Goal: Task Accomplishment & Management: Manage account settings

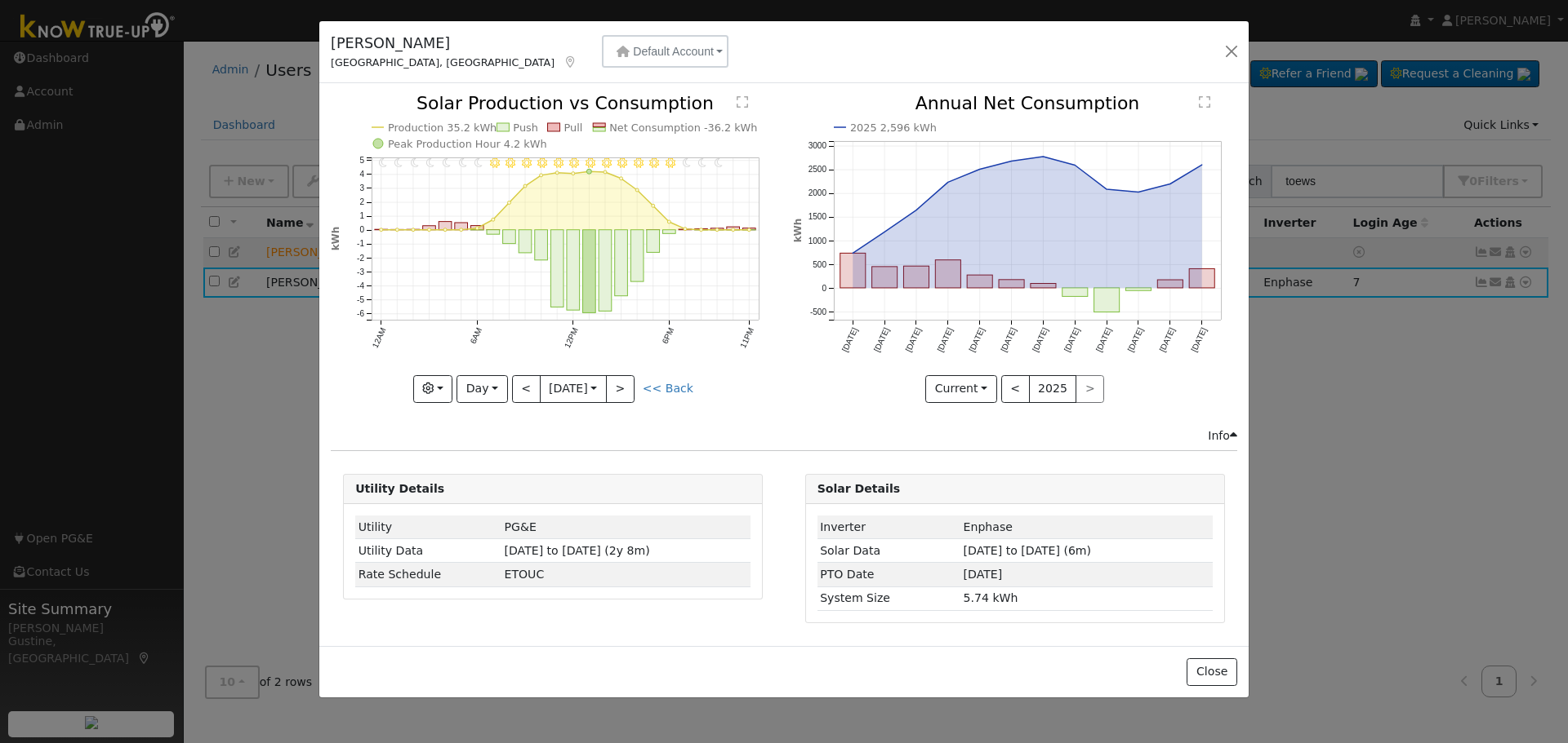
click at [1244, 50] on div "[PERSON_NAME] Bakersfield, [GEOGRAPHIC_DATA] Default Account Default Account [S…" at bounding box center [784, 52] width 929 height 63
click at [1240, 52] on button "button" at bounding box center [1231, 50] width 23 height 23
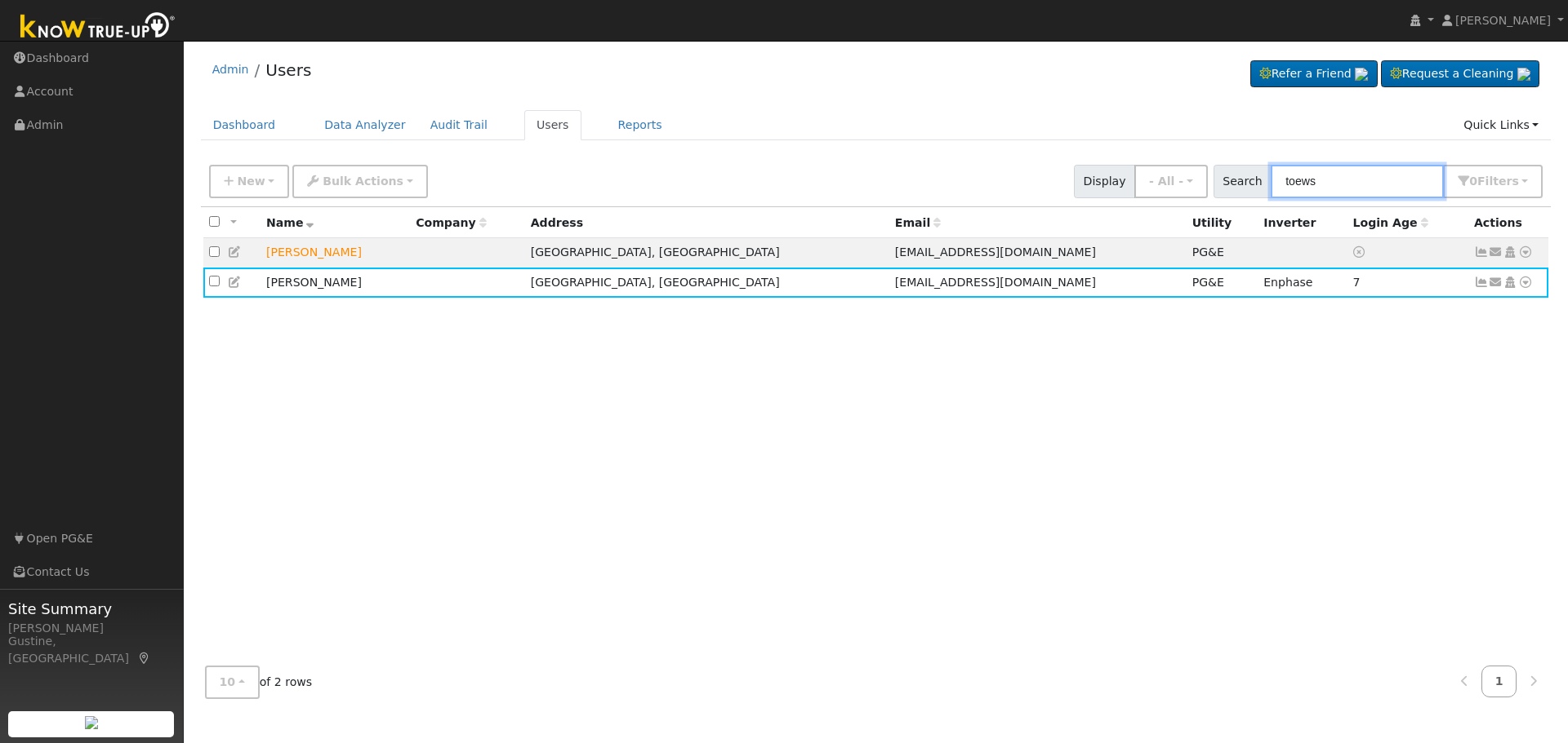
click at [1199, 206] on div "New Add User Quick Add Quick Connect Quick Convert Lead Bulk Actions Send Email…" at bounding box center [876, 435] width 1350 height 555
type input "[PERSON_NAME]"
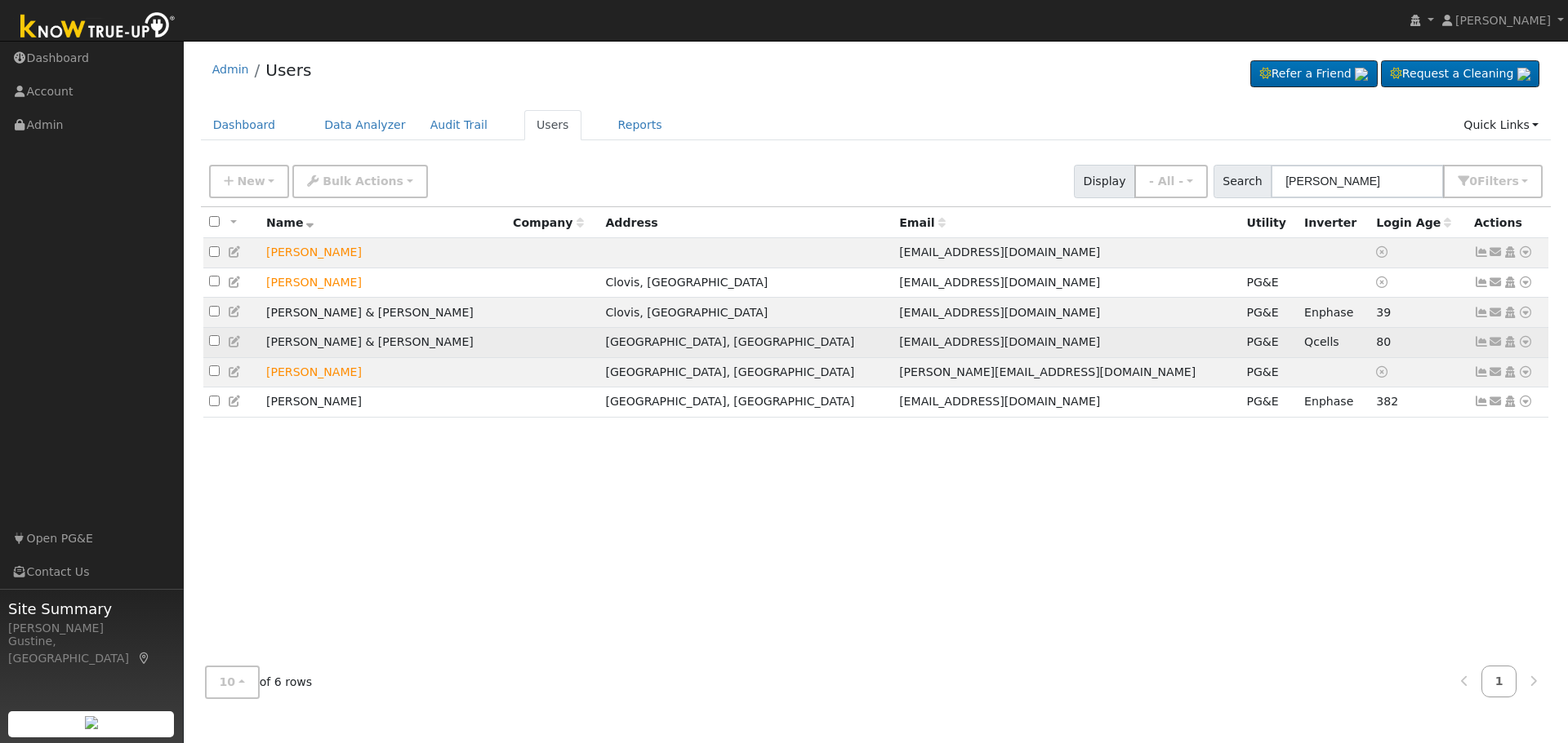
click at [1475, 346] on icon at bounding box center [1481, 342] width 15 height 12
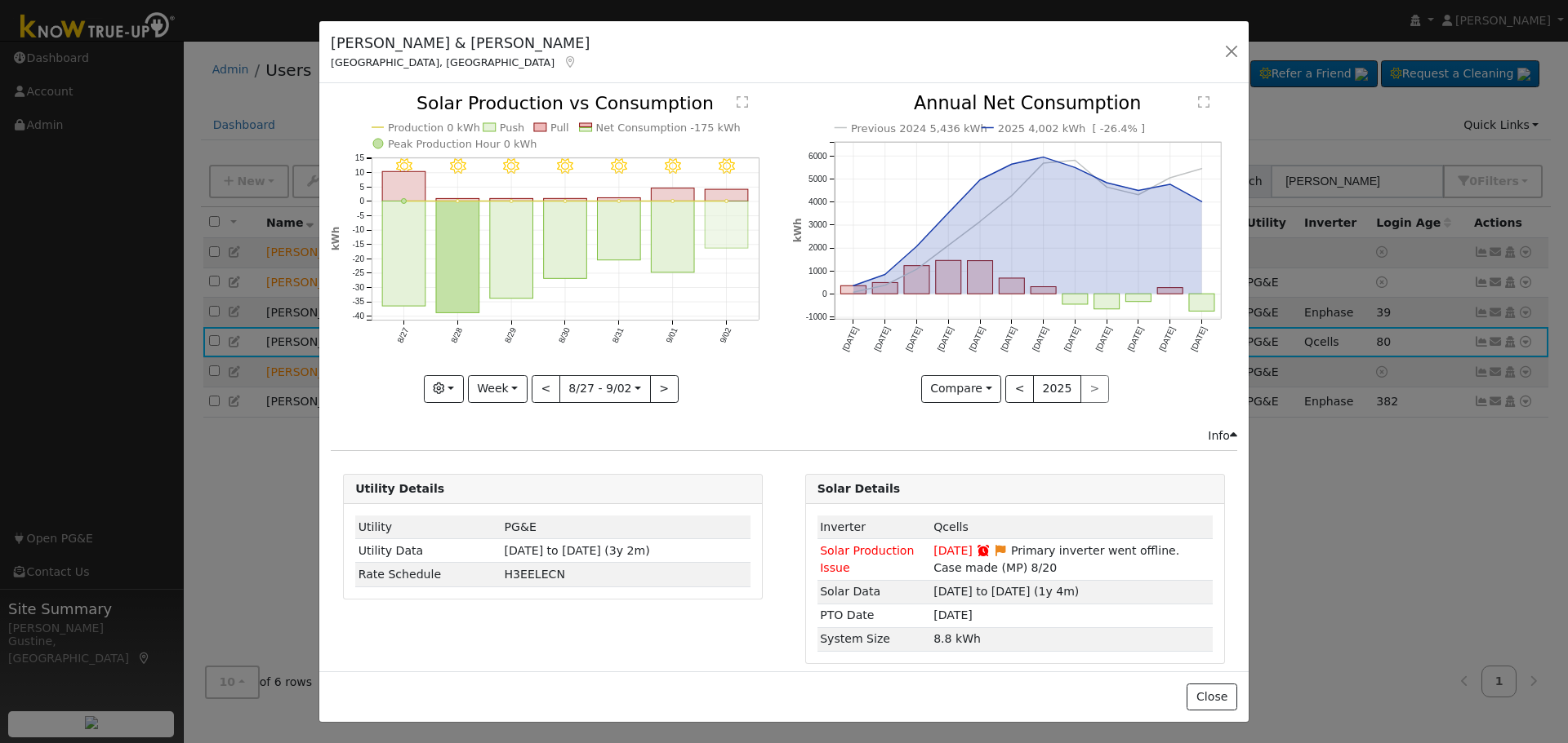
click at [712, 222] on rect "onclick=""" at bounding box center [728, 225] width 44 height 47
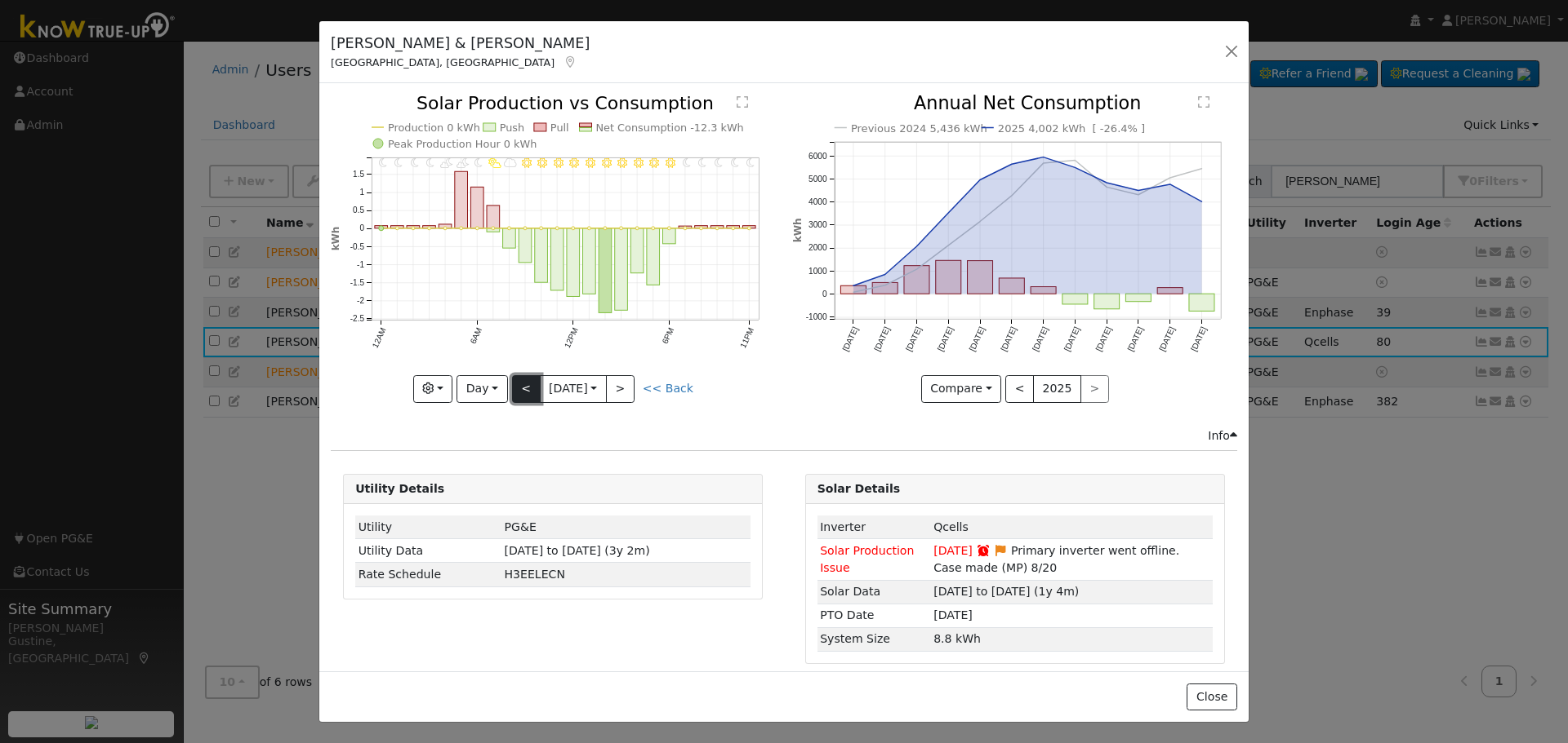
click at [529, 375] on button "<" at bounding box center [526, 389] width 29 height 28
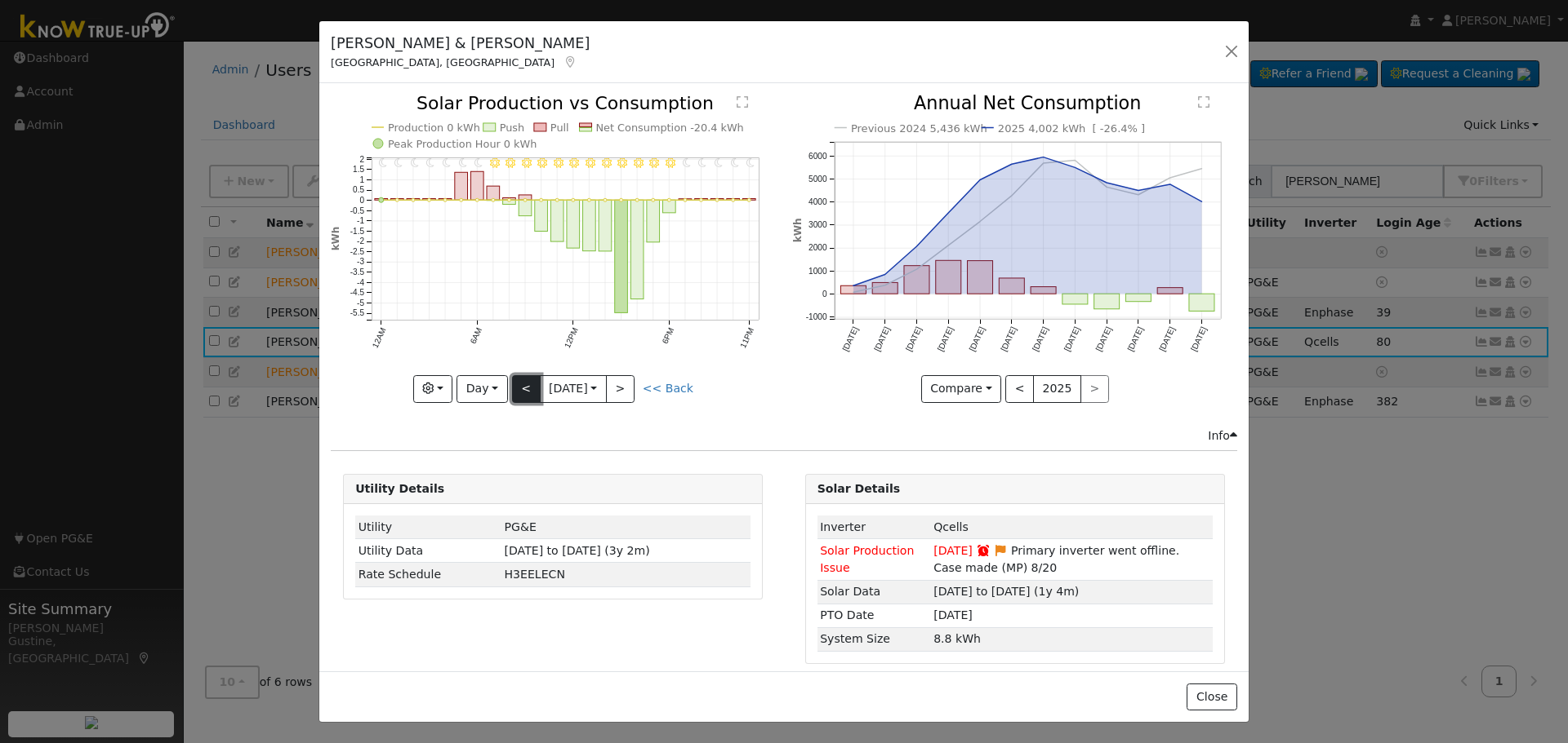
click at [528, 375] on button "<" at bounding box center [526, 389] width 29 height 28
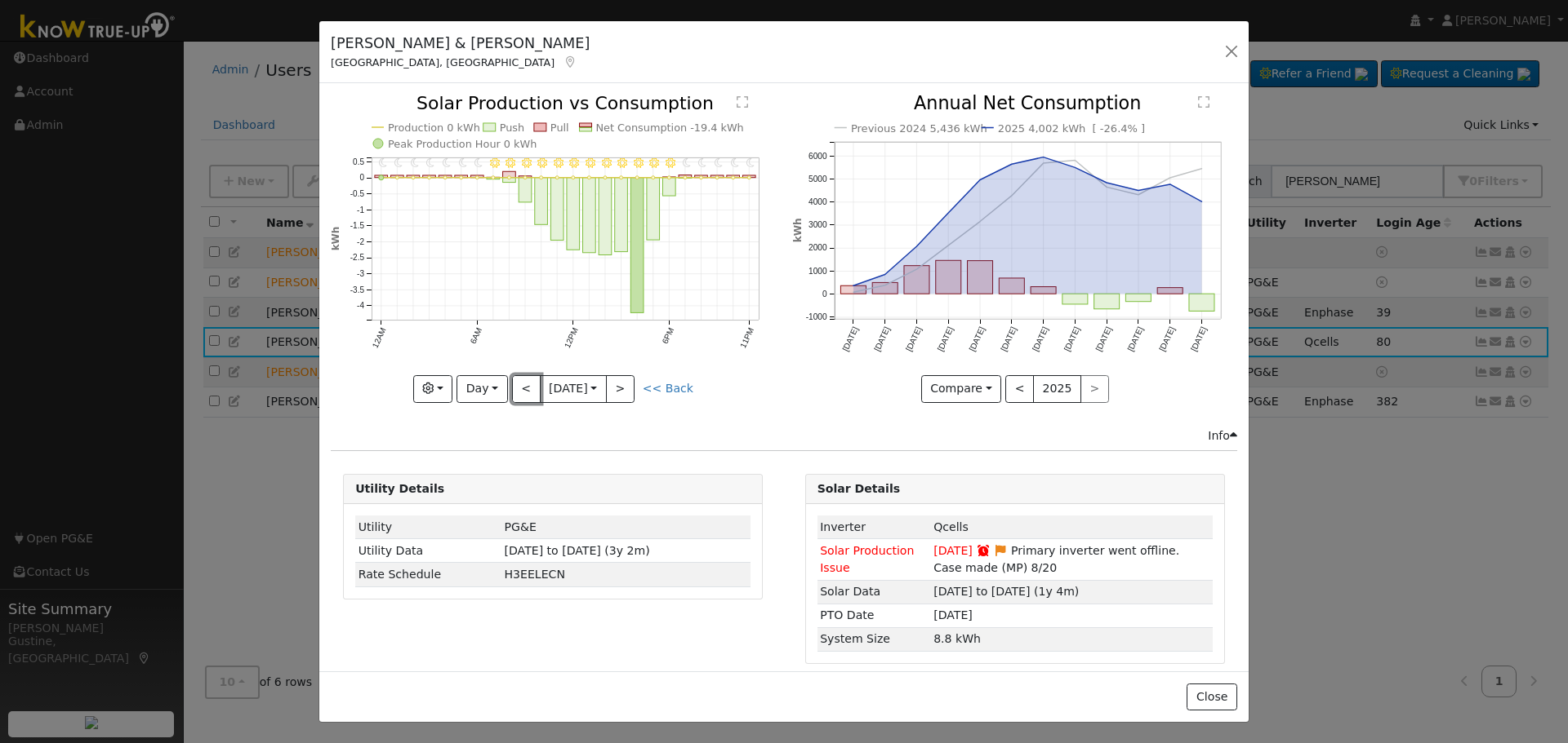
click at [528, 376] on button "<" at bounding box center [526, 389] width 29 height 28
type input "[DATE]"
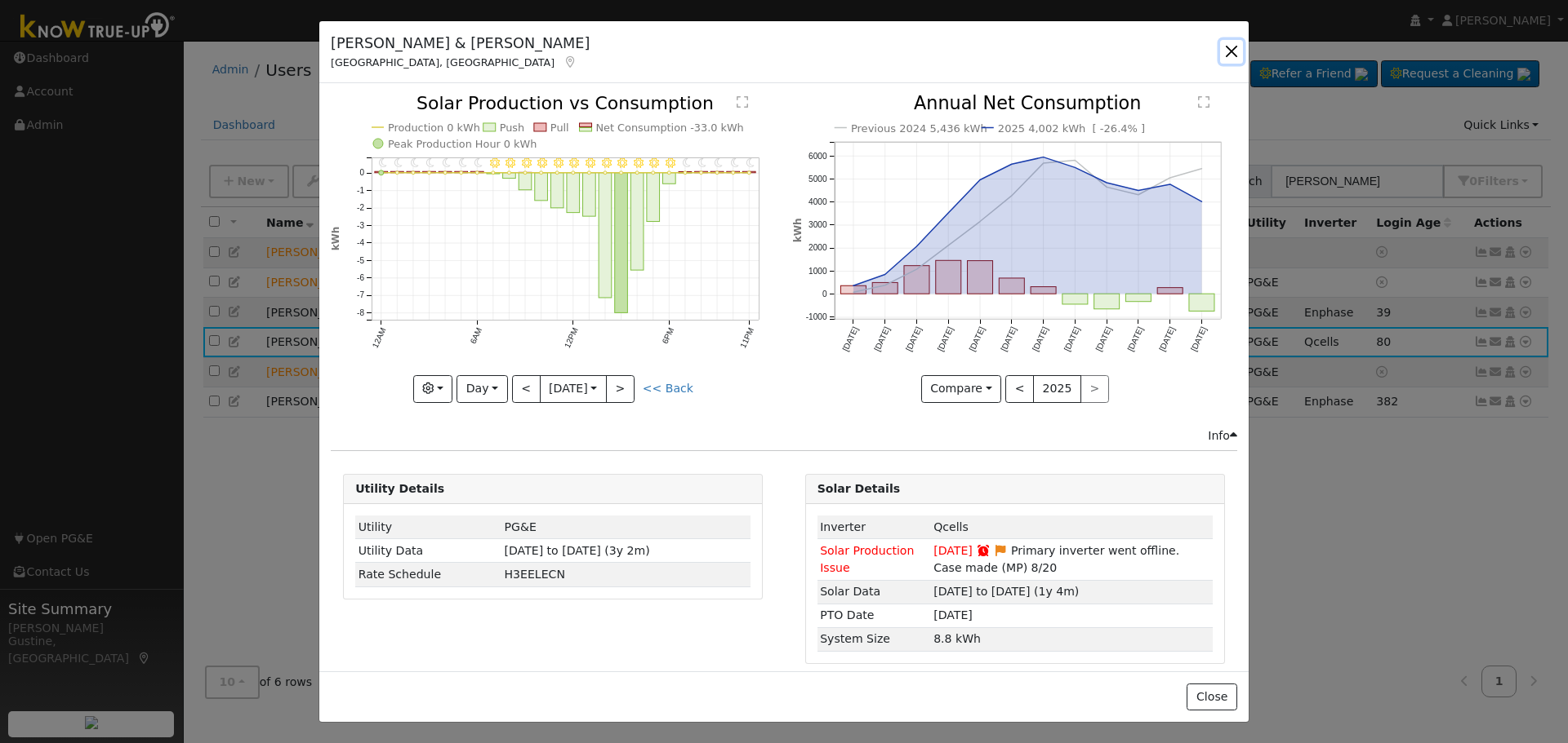
click at [1233, 44] on button "button" at bounding box center [1231, 50] width 23 height 23
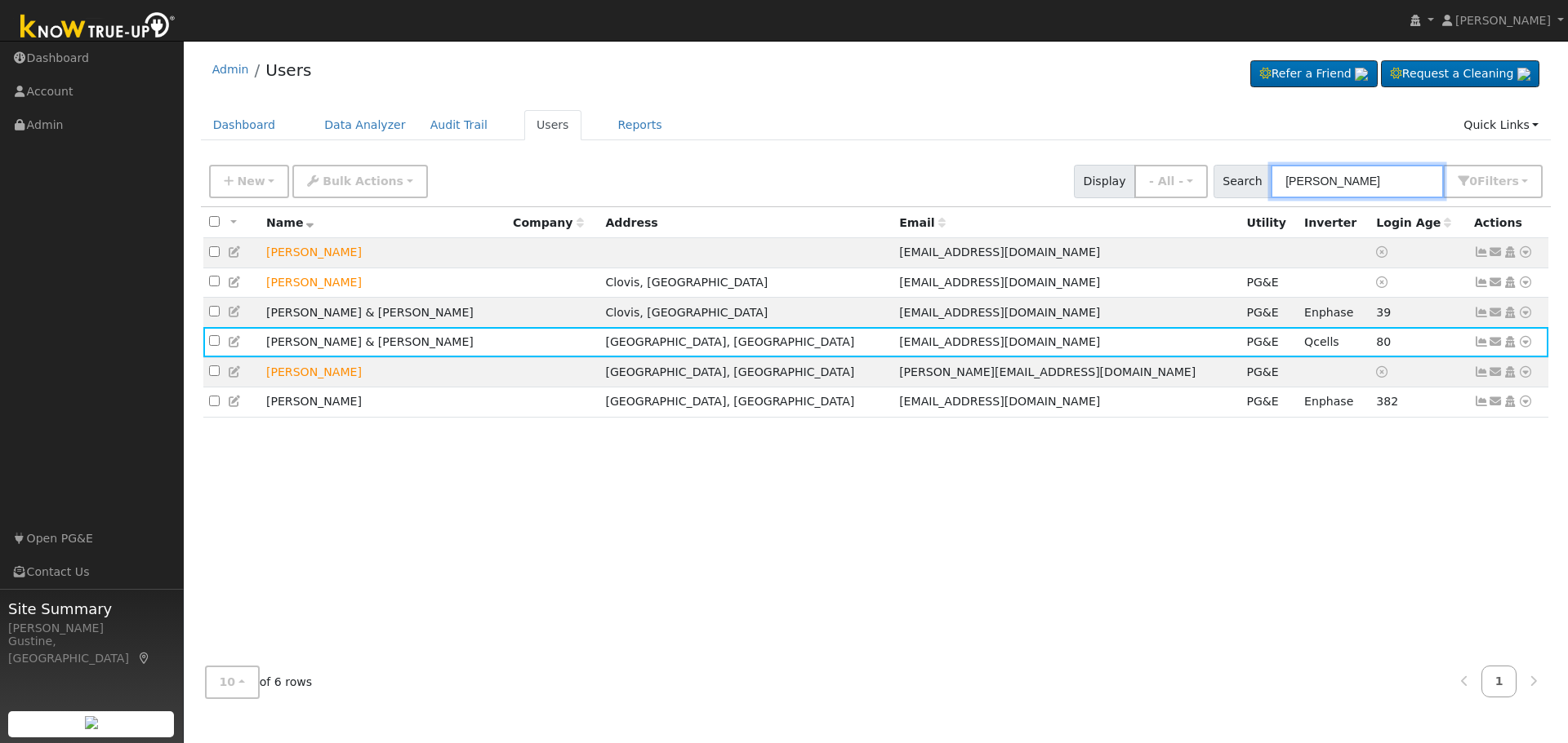
drag, startPoint x: 1353, startPoint y: 189, endPoint x: 1176, endPoint y: 156, distance: 180.0
click at [1176, 156] on div "Admin Users Refer a Friend Request a Cleaning" at bounding box center [876, 380] width 1368 height 663
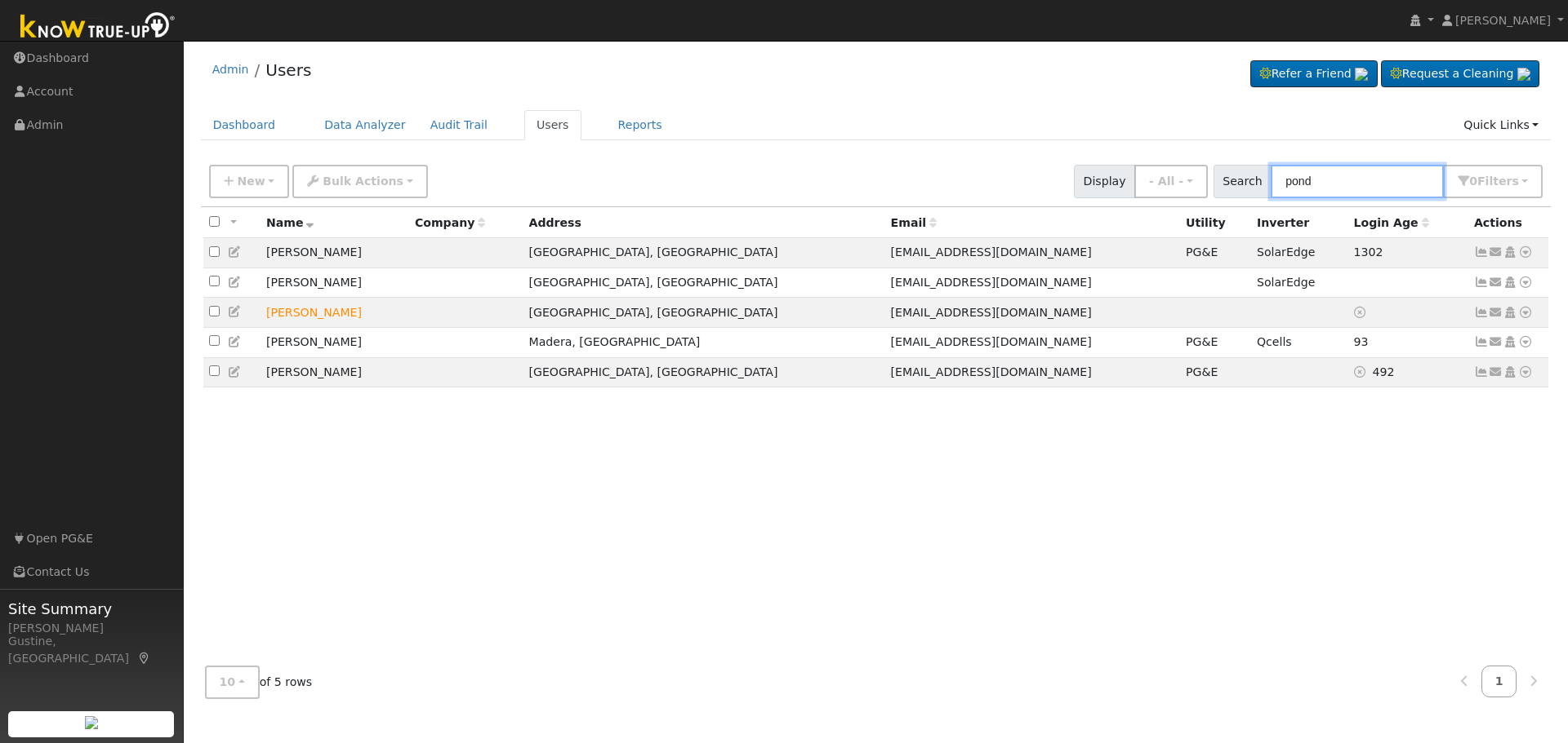
drag, startPoint x: 1331, startPoint y: 178, endPoint x: 1079, endPoint y: 172, distance: 252.1
click at [1079, 173] on div "New Add User Quick Add Quick Connect Quick Convert Lead Bulk Actions Send Email…" at bounding box center [875, 179] width 1340 height 40
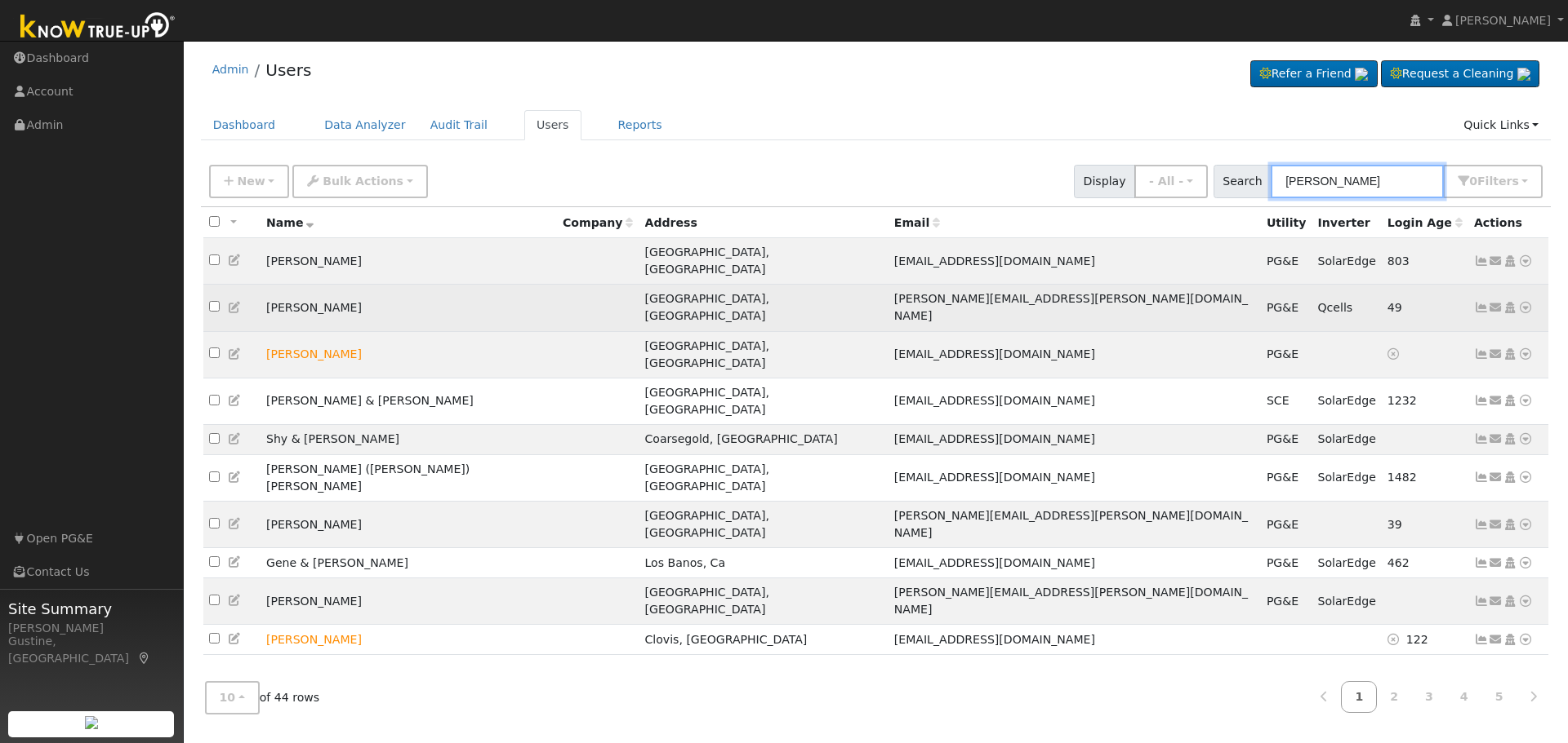
type input "[PERSON_NAME]"
click at [1476, 302] on icon at bounding box center [1481, 308] width 15 height 12
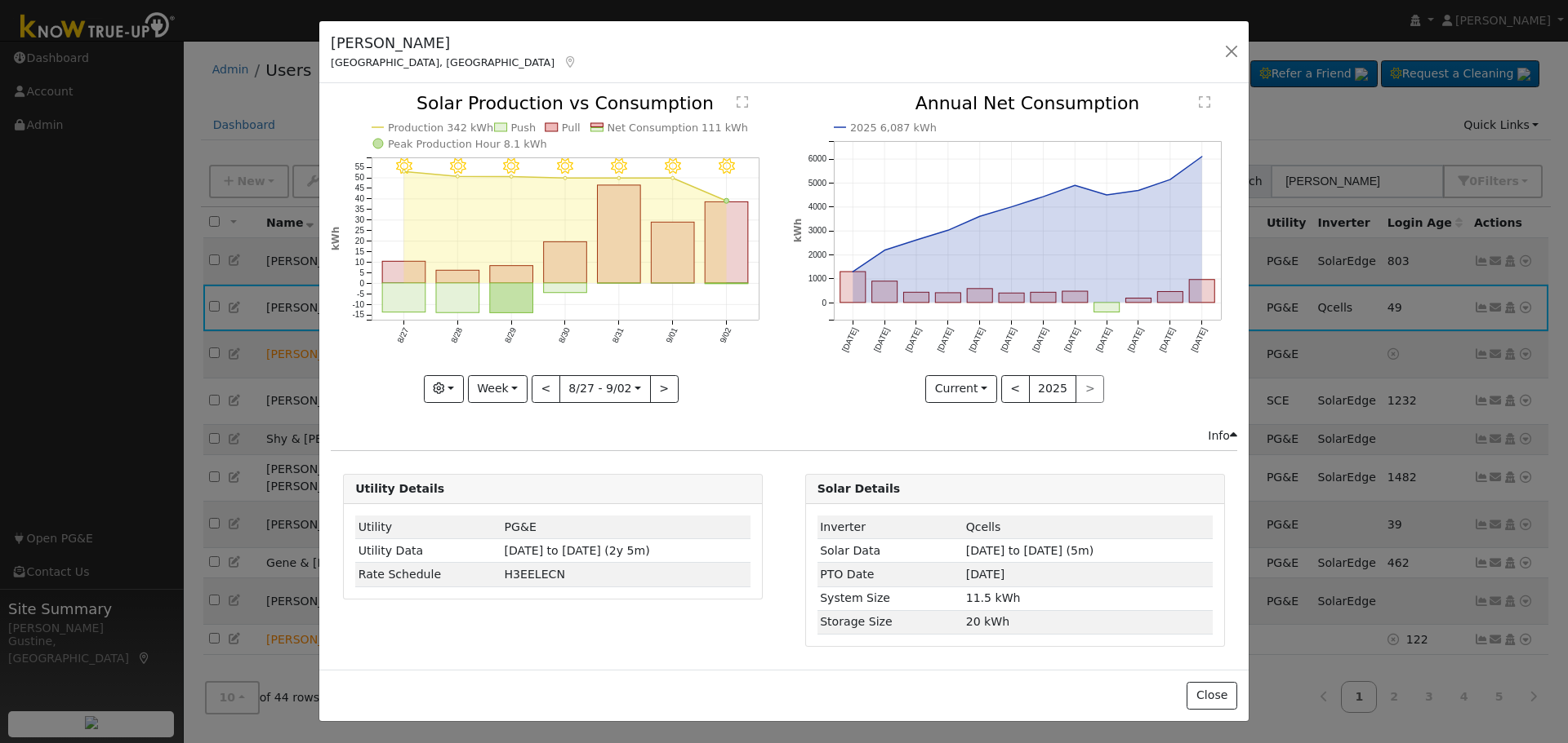
click at [702, 254] on icon "9/02 - Clear 9/01 - Clear 8/31 - Clear 8/30 - Clear 8/29 - Clear 8/28 - Clear 8…" at bounding box center [553, 248] width 444 height 306
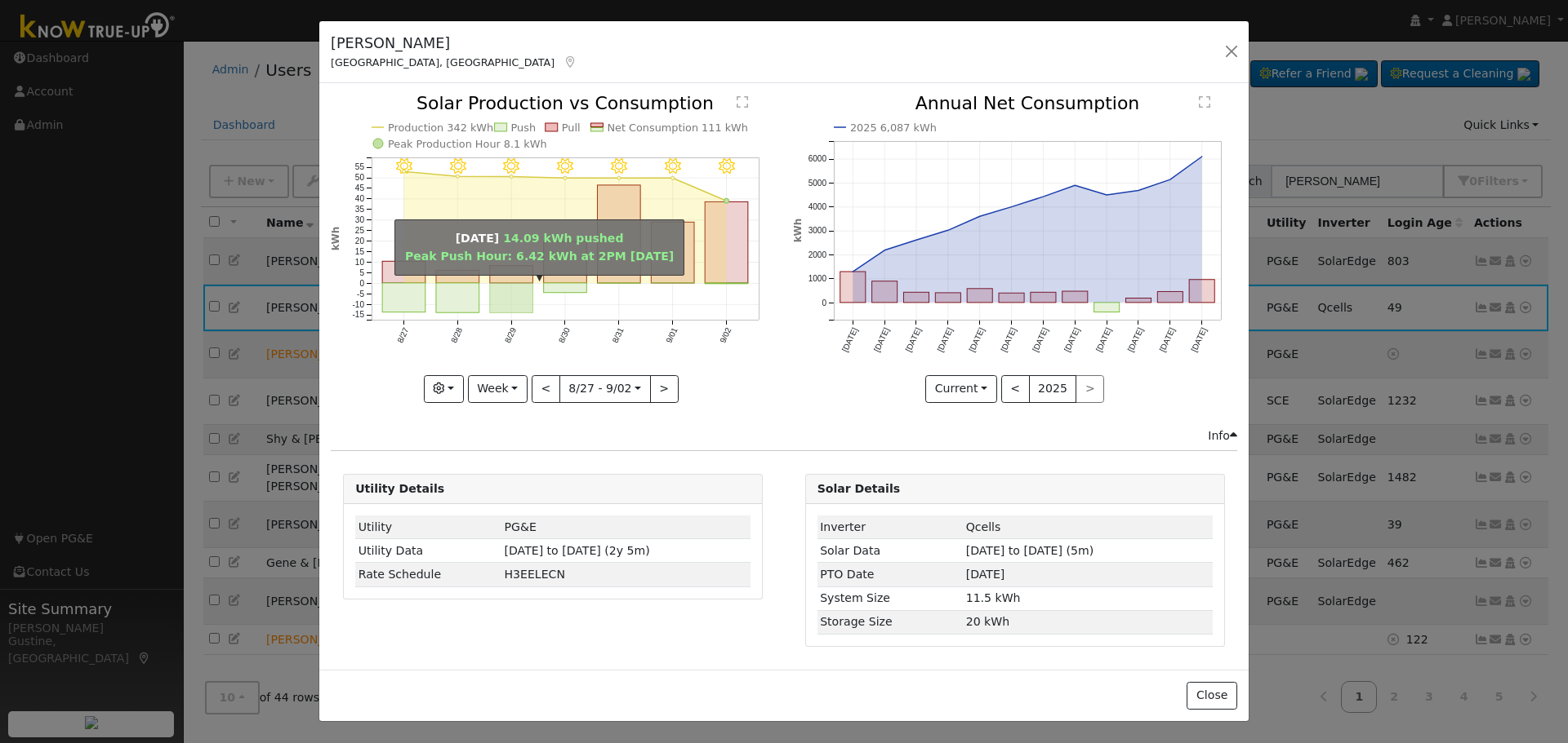
click at [520, 295] on rect "onclick=""" at bounding box center [512, 298] width 44 height 30
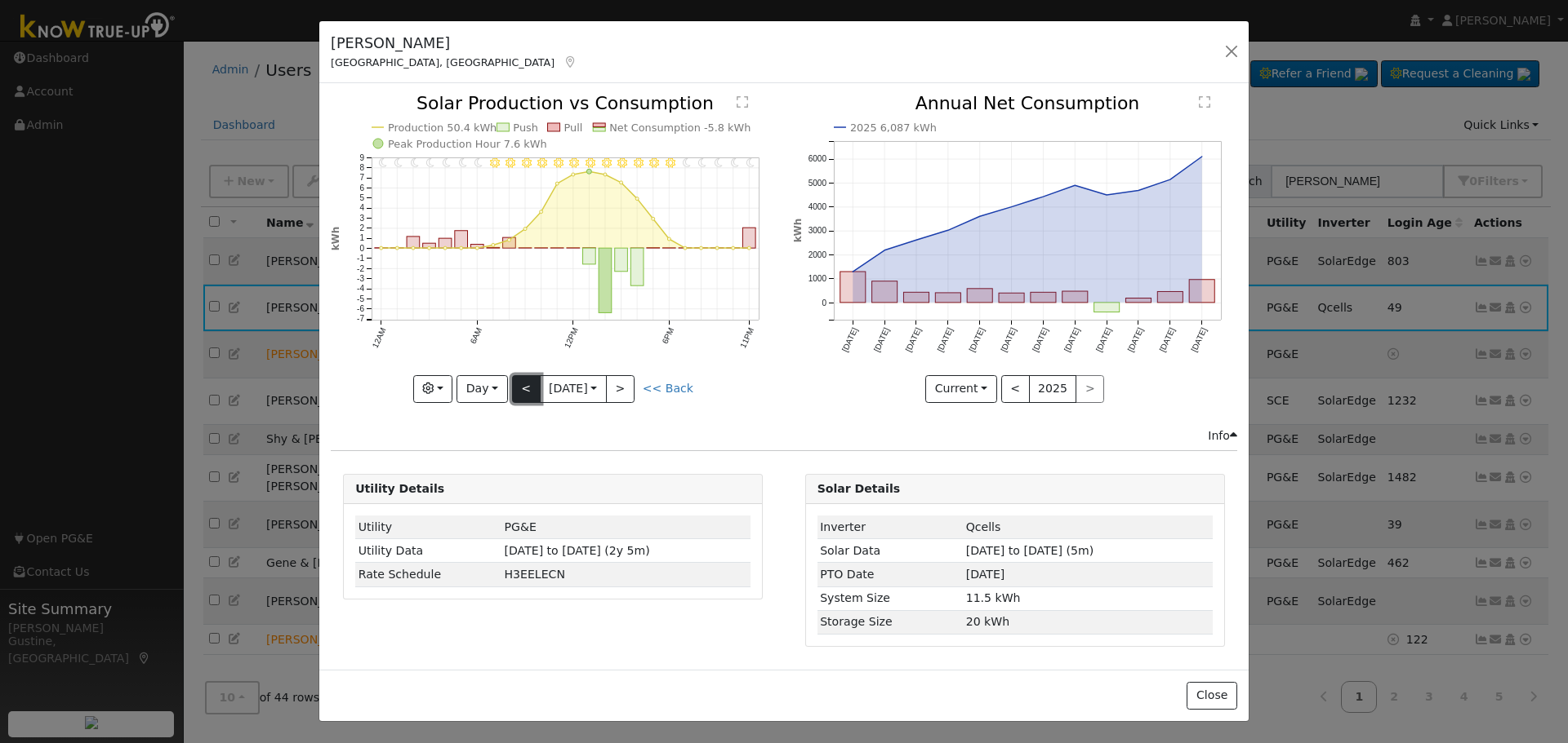
click at [523, 392] on button "<" at bounding box center [526, 389] width 29 height 28
click at [630, 382] on button ">" at bounding box center [620, 389] width 29 height 28
click at [630, 381] on div at bounding box center [553, 248] width 444 height 307
click at [630, 381] on button ">" at bounding box center [620, 389] width 29 height 28
click at [0, 0] on div at bounding box center [0, 0] width 0 height 0
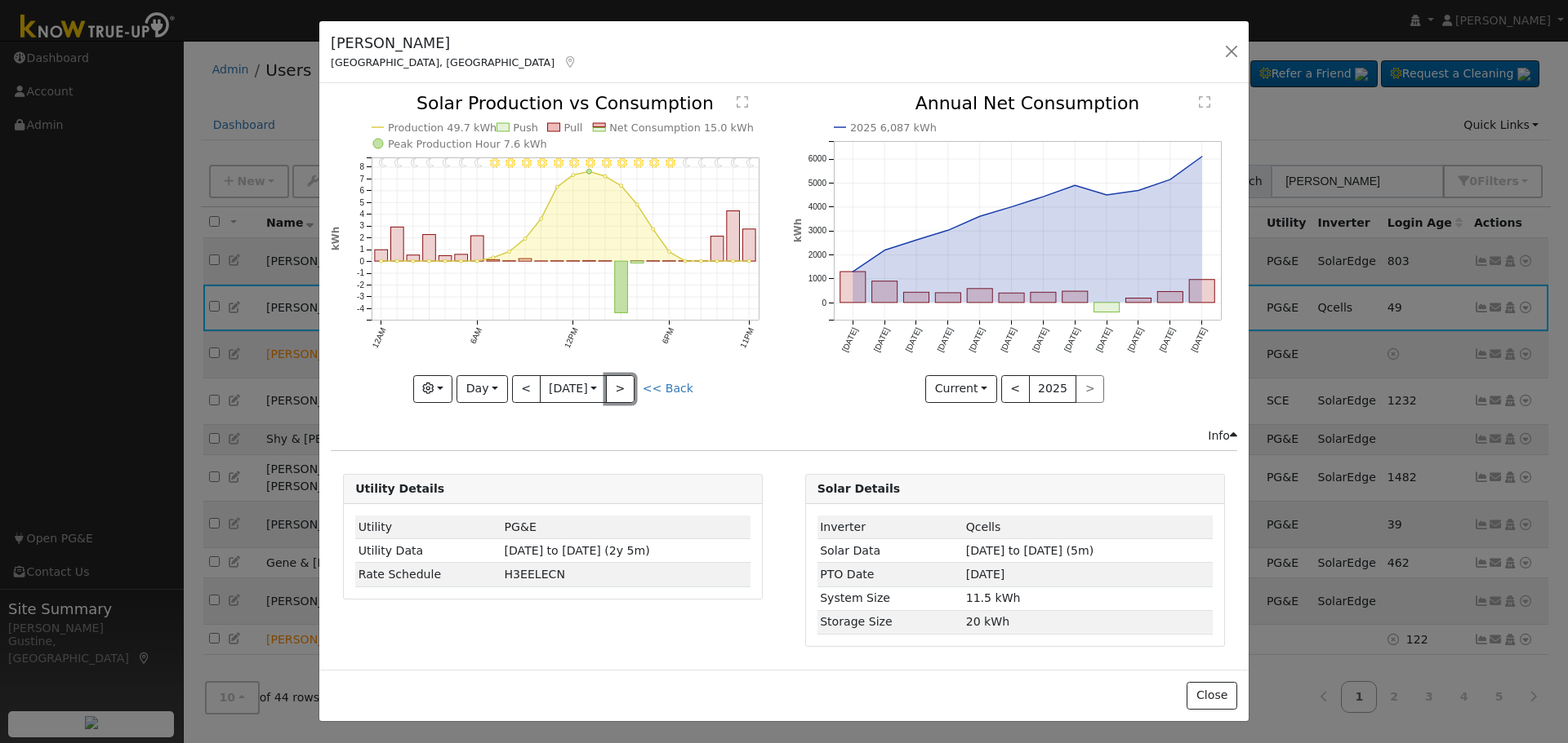
click at [630, 381] on button ">" at bounding box center [620, 389] width 29 height 28
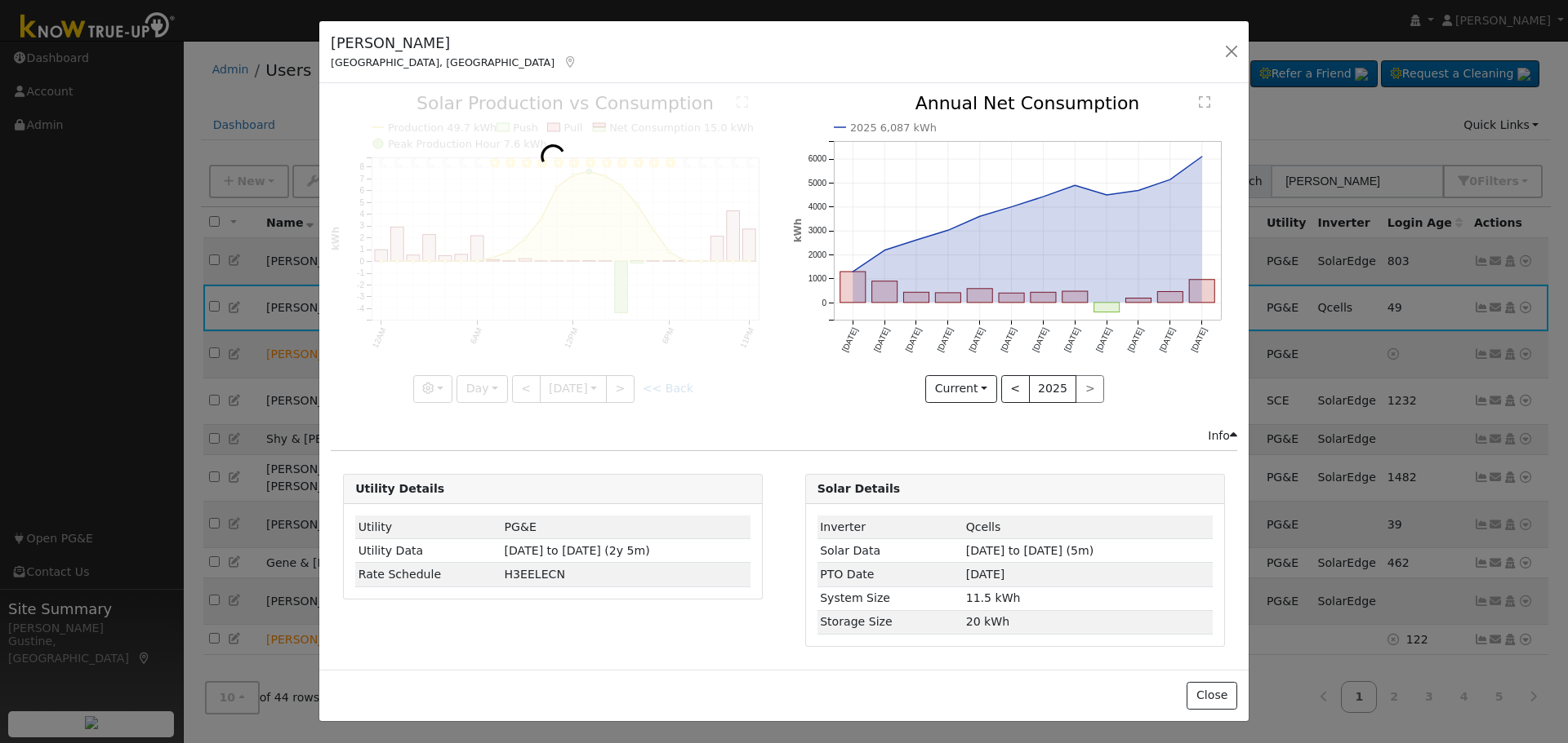
click at [630, 381] on div at bounding box center [553, 248] width 444 height 307
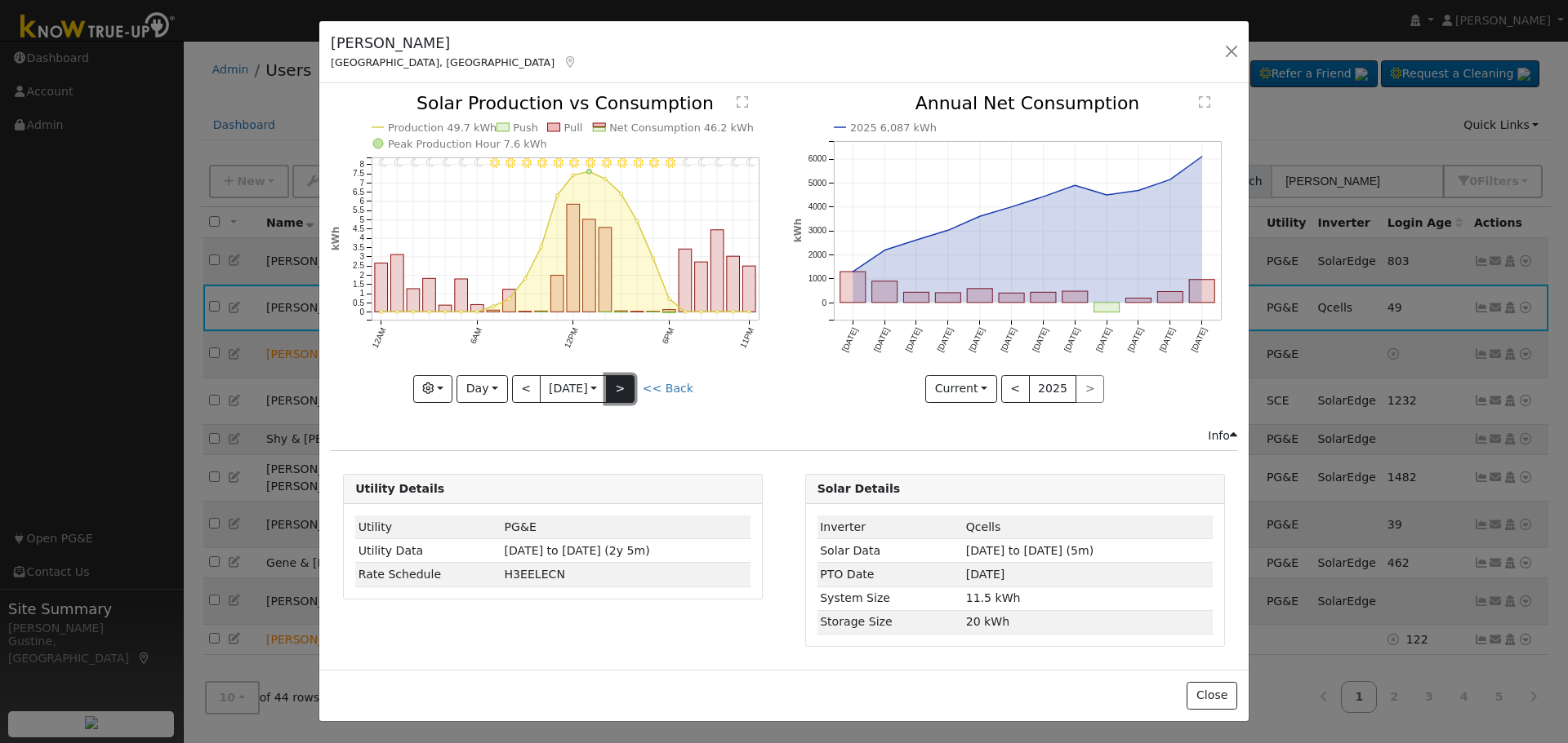
click at [635, 382] on button ">" at bounding box center [620, 389] width 29 height 28
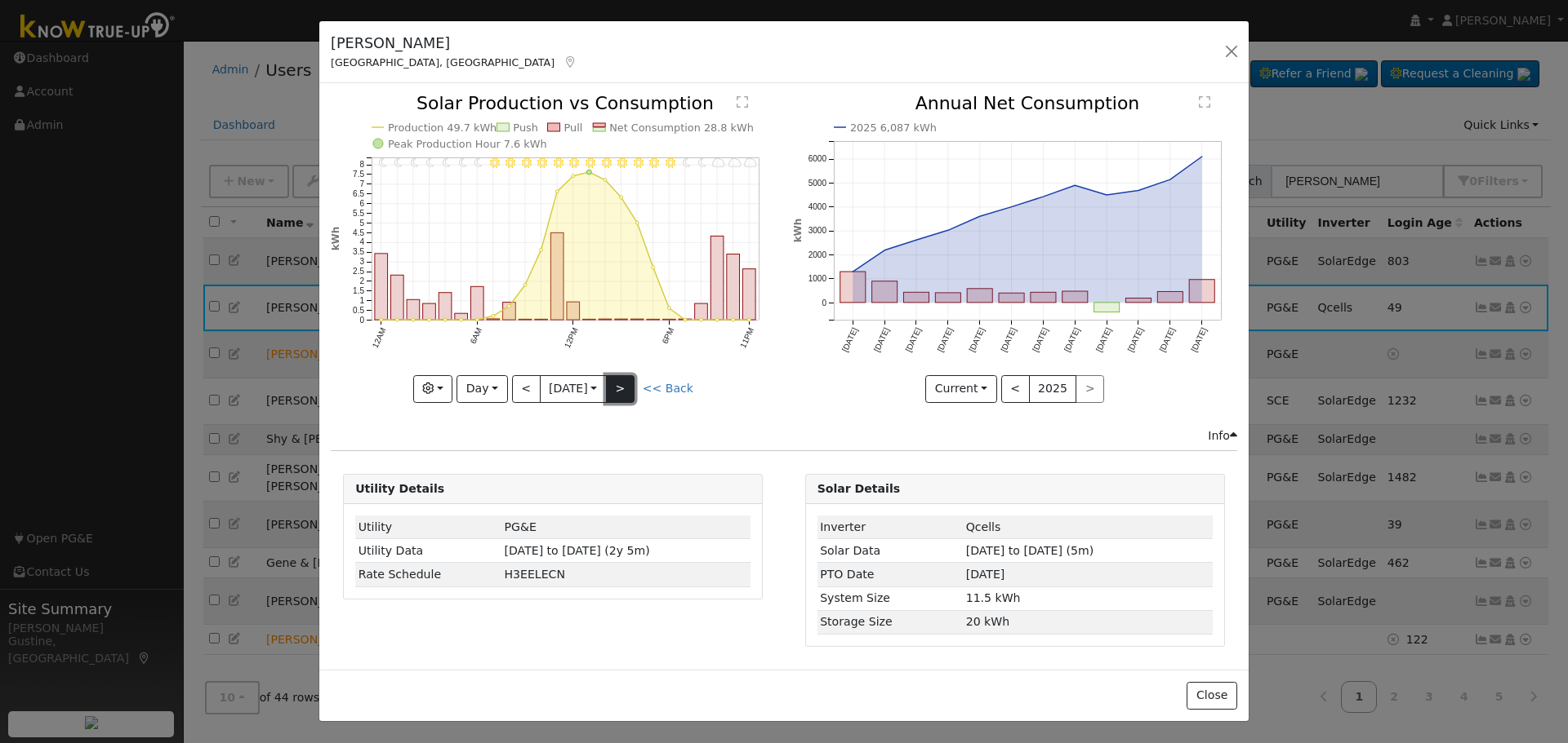
click at [635, 381] on button ">" at bounding box center [620, 389] width 29 height 28
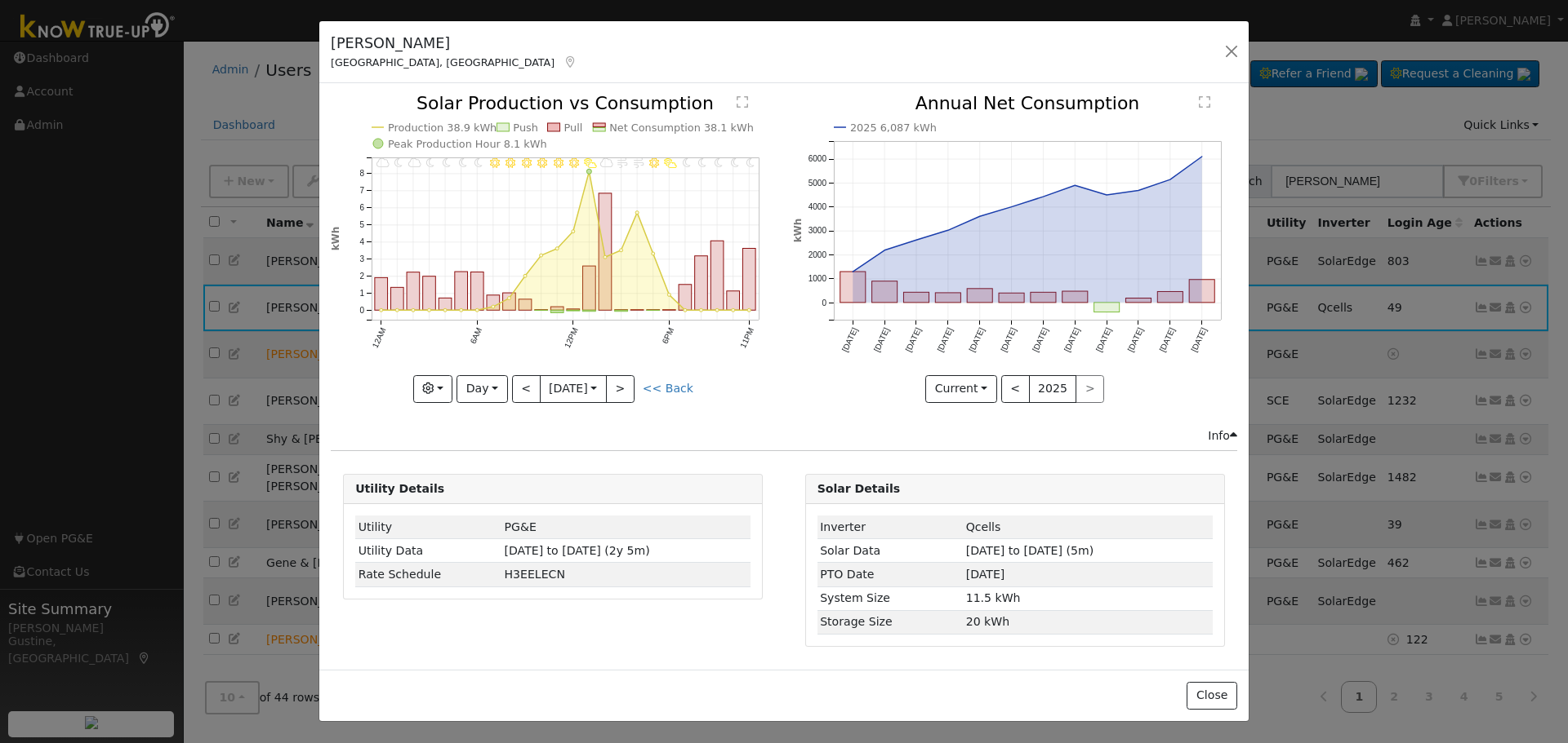
click at [625, 369] on icon "11PM - Clear 10PM - Clear 9PM - Clear 8PM - MostlyClear 7PM - MostlyClear 6PM -…" at bounding box center [553, 248] width 444 height 306
click at [635, 383] on button ">" at bounding box center [620, 389] width 29 height 28
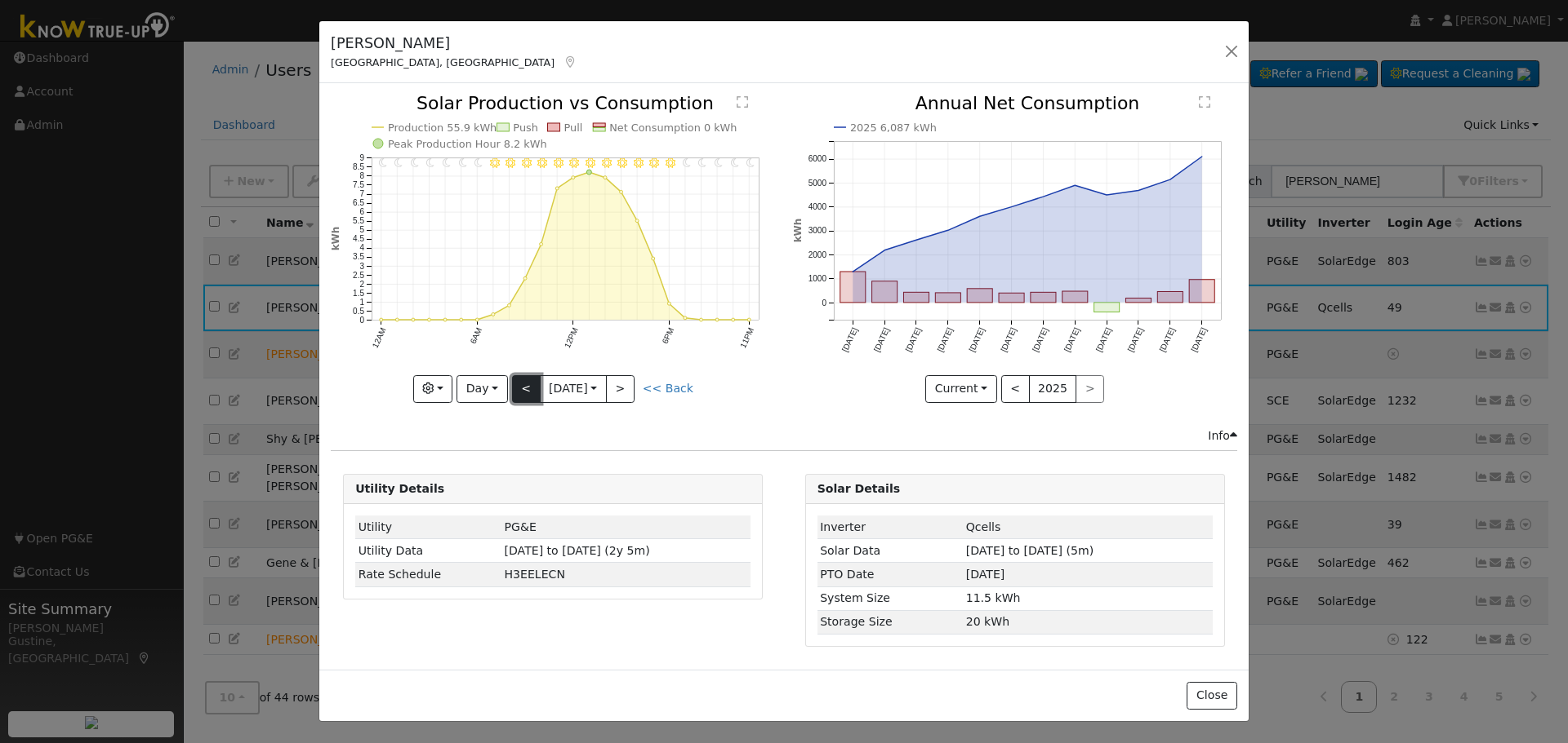
click at [530, 385] on button "<" at bounding box center [526, 389] width 29 height 28
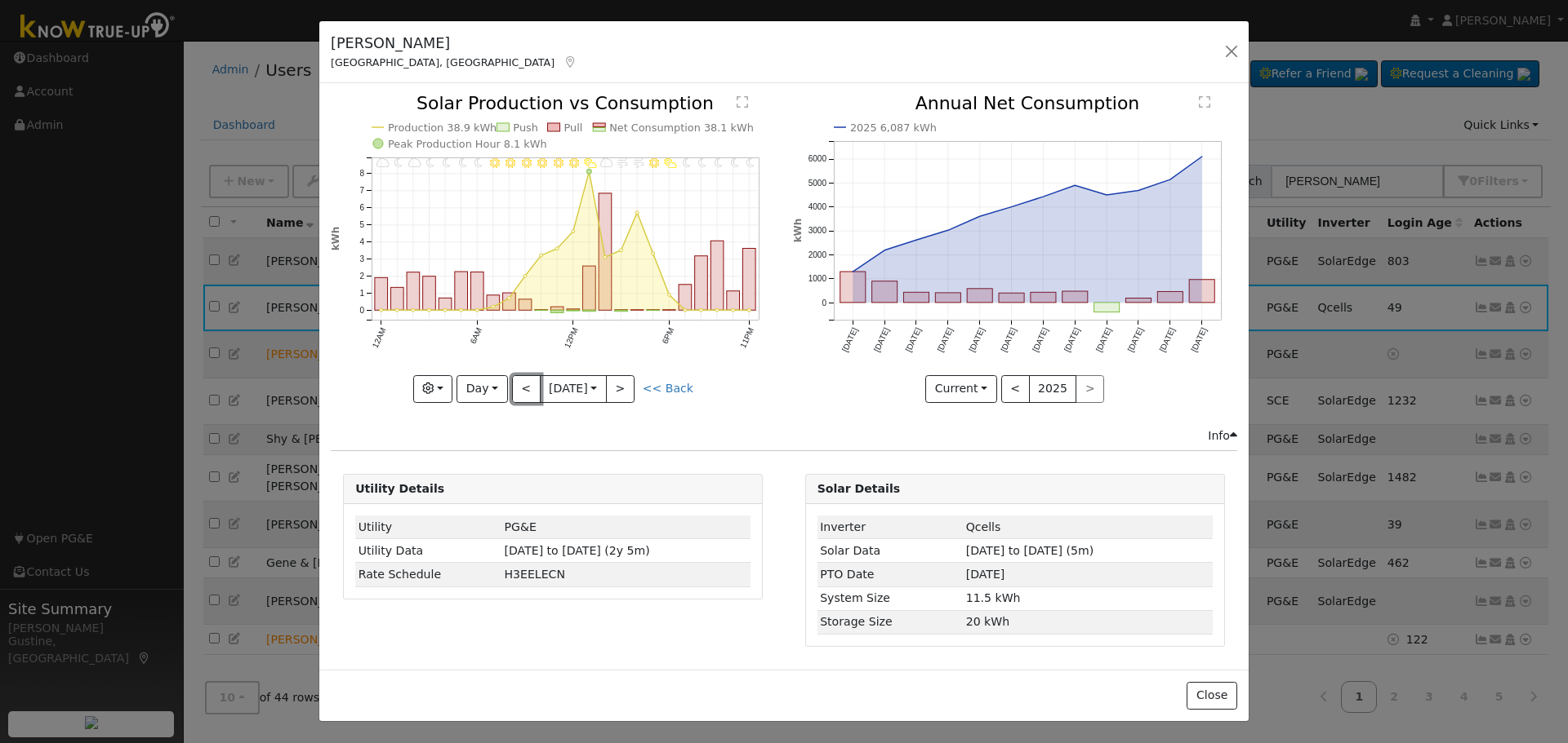
click at [527, 388] on button "<" at bounding box center [526, 389] width 29 height 28
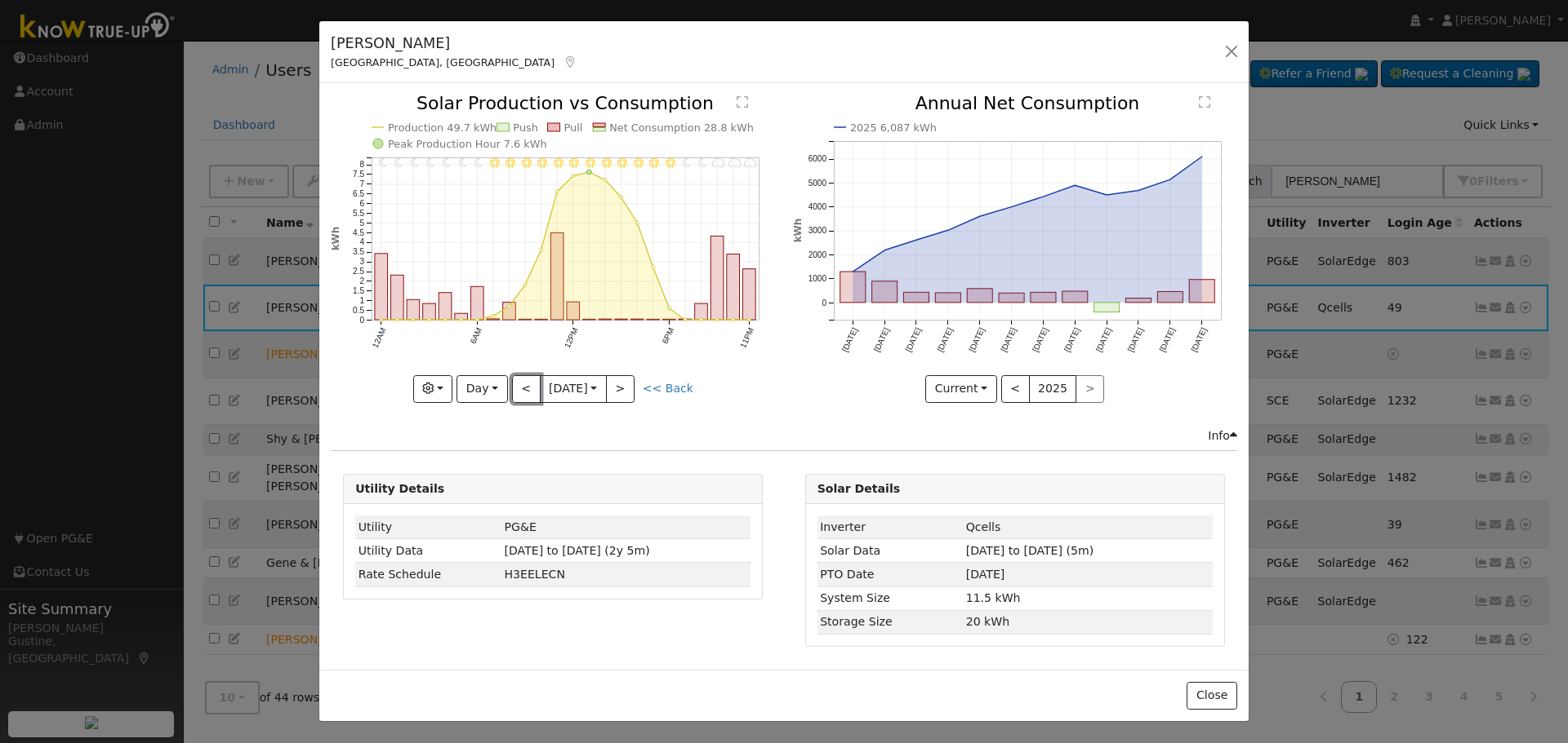
click at [528, 388] on button "<" at bounding box center [526, 389] width 29 height 28
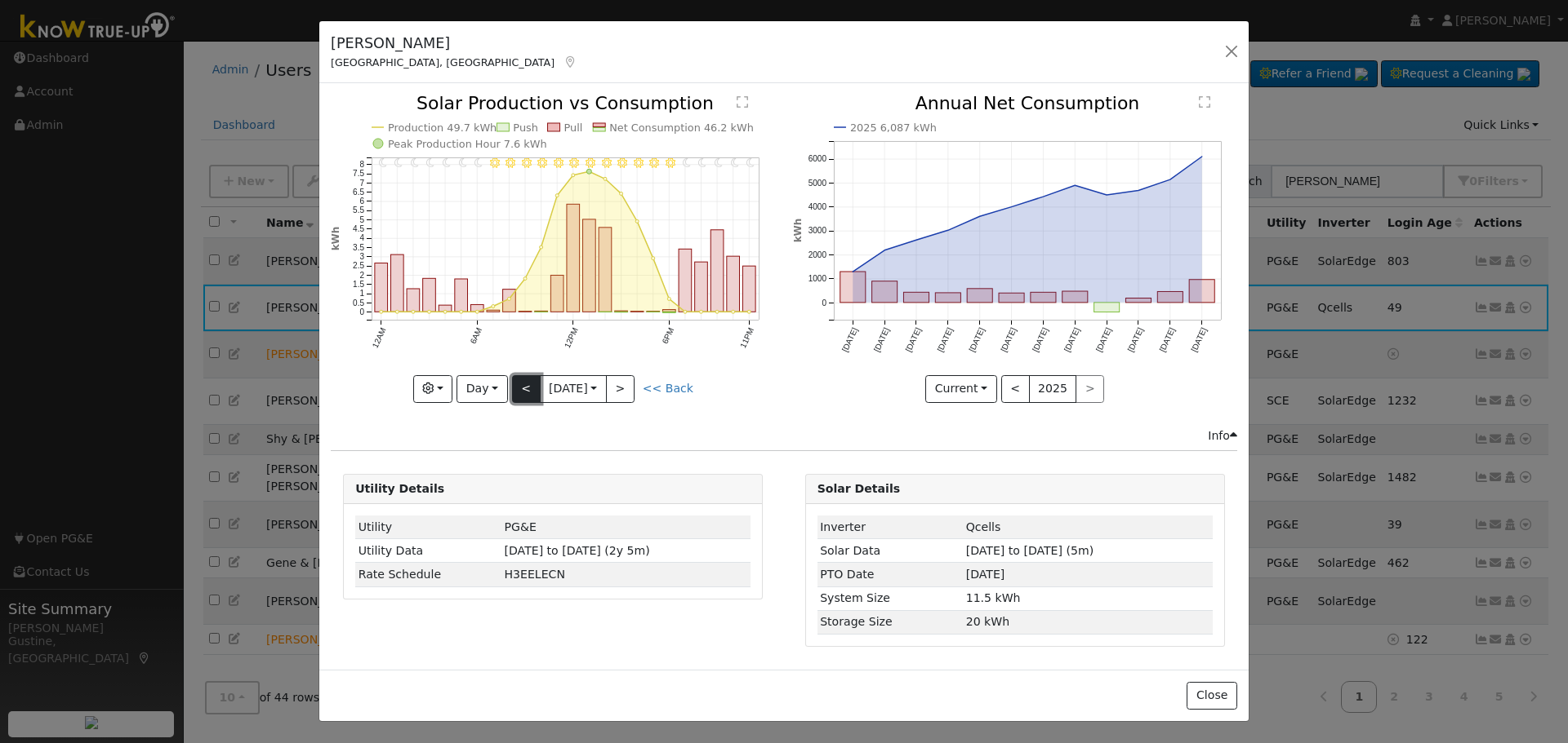
click at [529, 392] on button "<" at bounding box center [526, 389] width 29 height 28
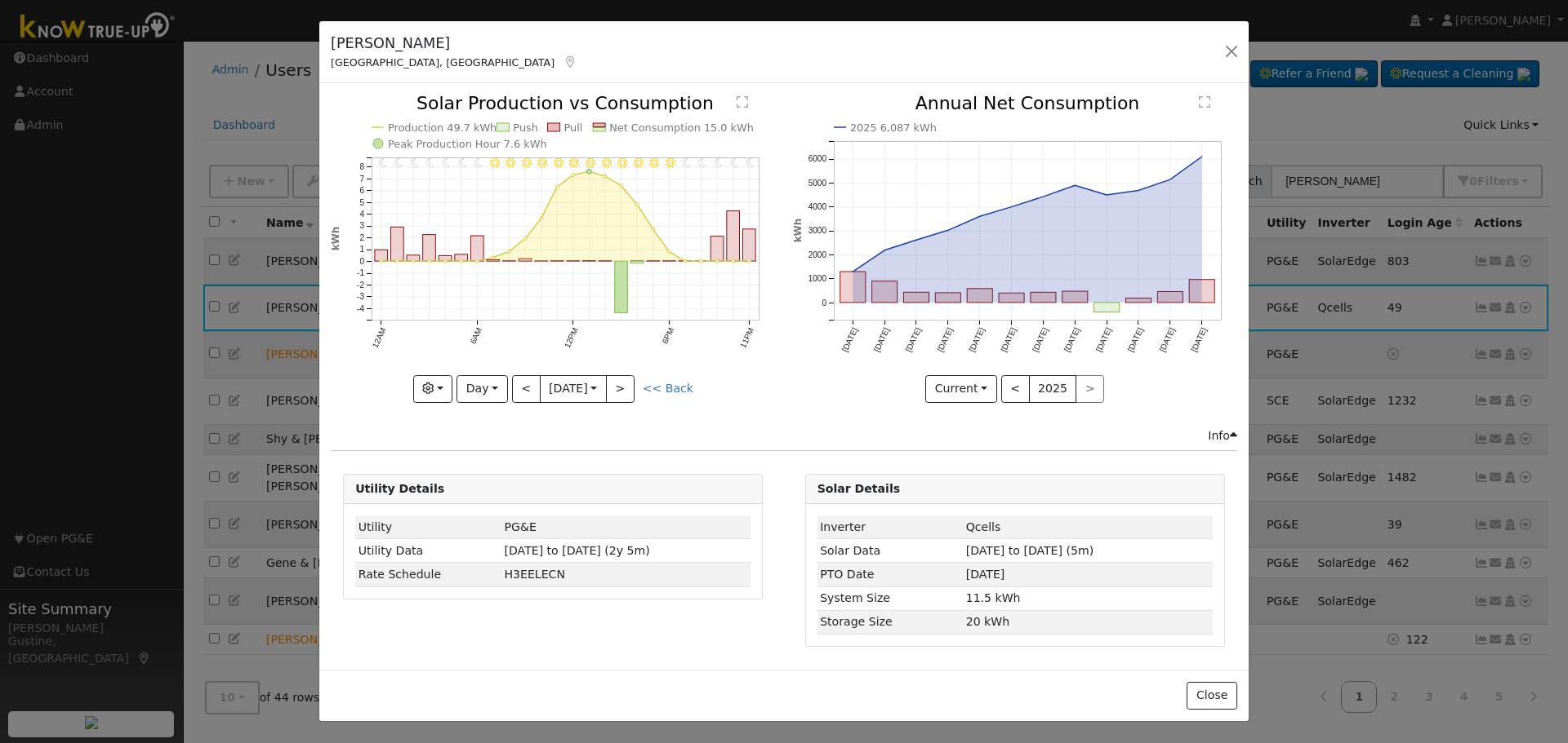
click at [641, 384] on icon "11PM - Clear 10PM - Clear 9PM - Clear 8PM - Clear 7PM - Clear 6PM - Clear 5PM -…" at bounding box center [553, 248] width 444 height 306
click at [631, 386] on button ">" at bounding box center [620, 389] width 29 height 28
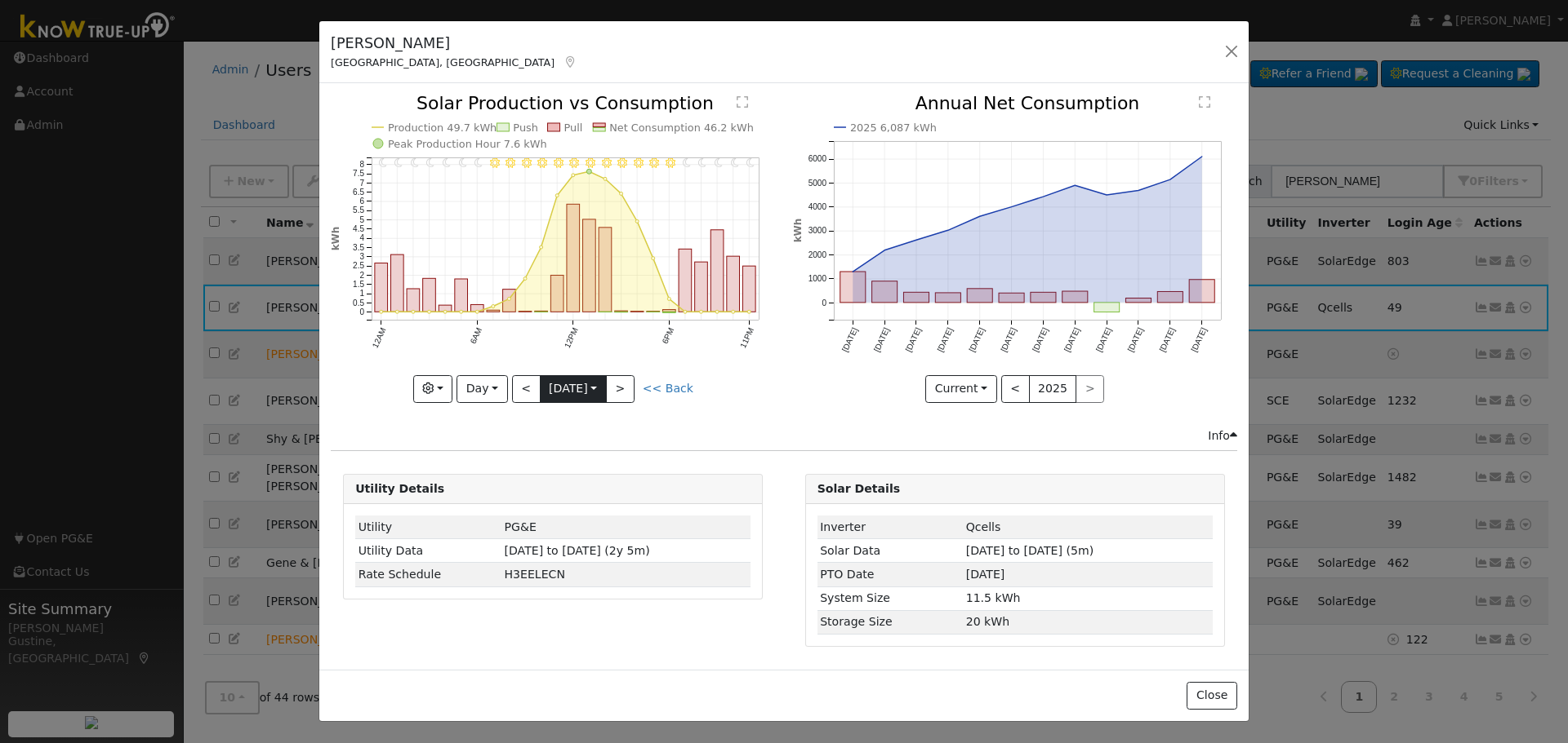
click at [540, 381] on button "8/31 [DATE]" at bounding box center [573, 389] width 67 height 28
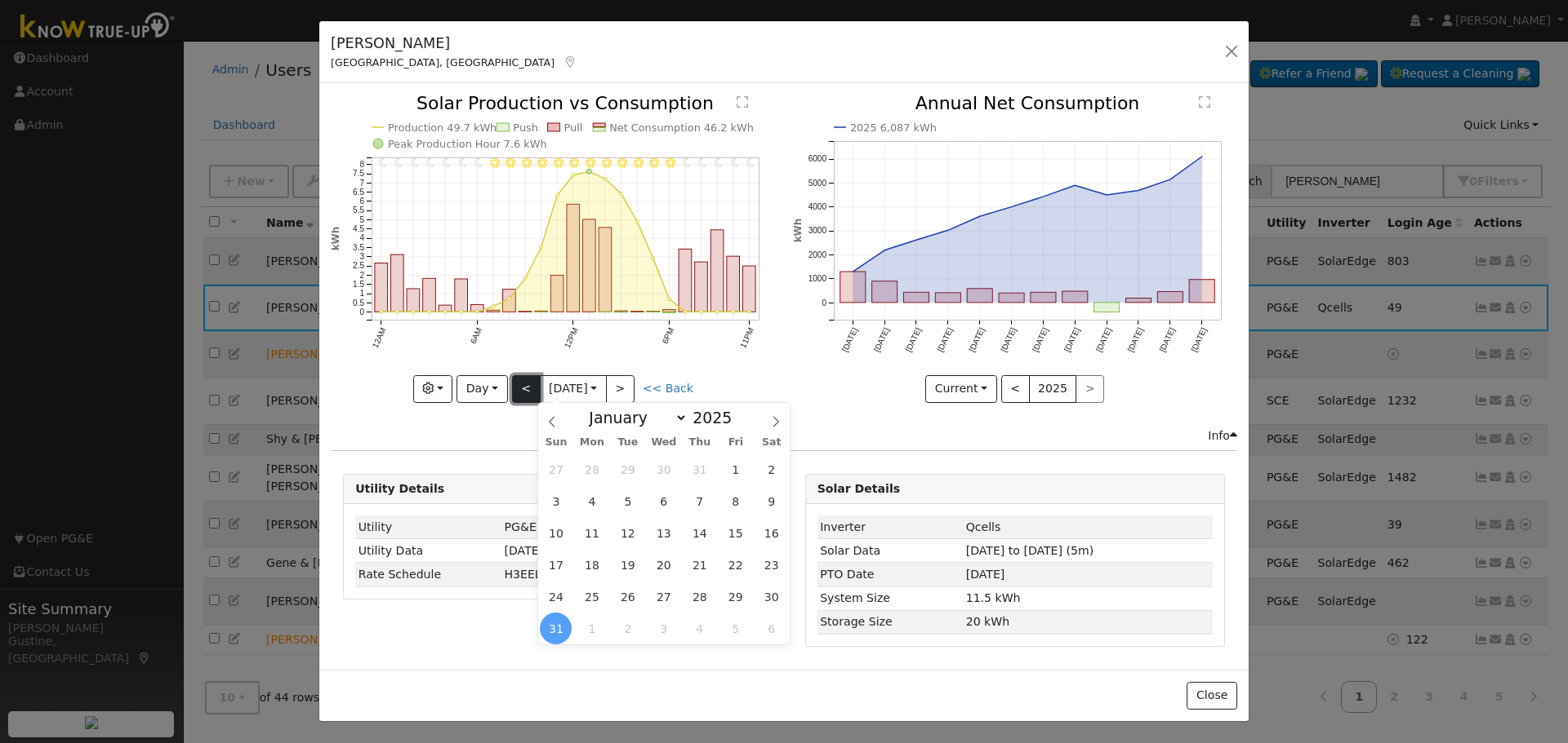
click at [528, 391] on button "<" at bounding box center [526, 389] width 29 height 28
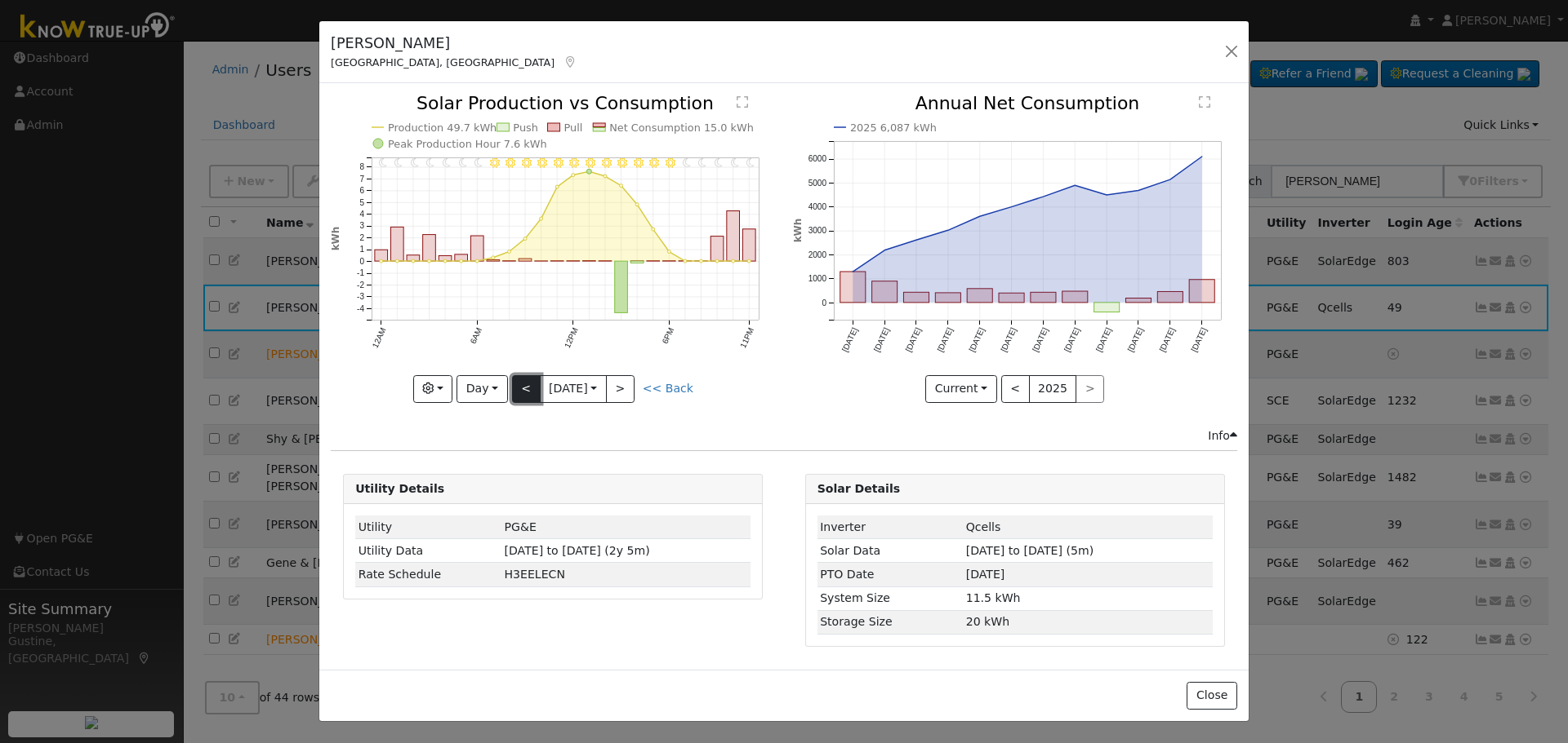
click at [528, 391] on button "<" at bounding box center [526, 389] width 29 height 28
click at [524, 375] on button "<" at bounding box center [526, 389] width 29 height 28
click at [525, 392] on button "<" at bounding box center [526, 389] width 29 height 28
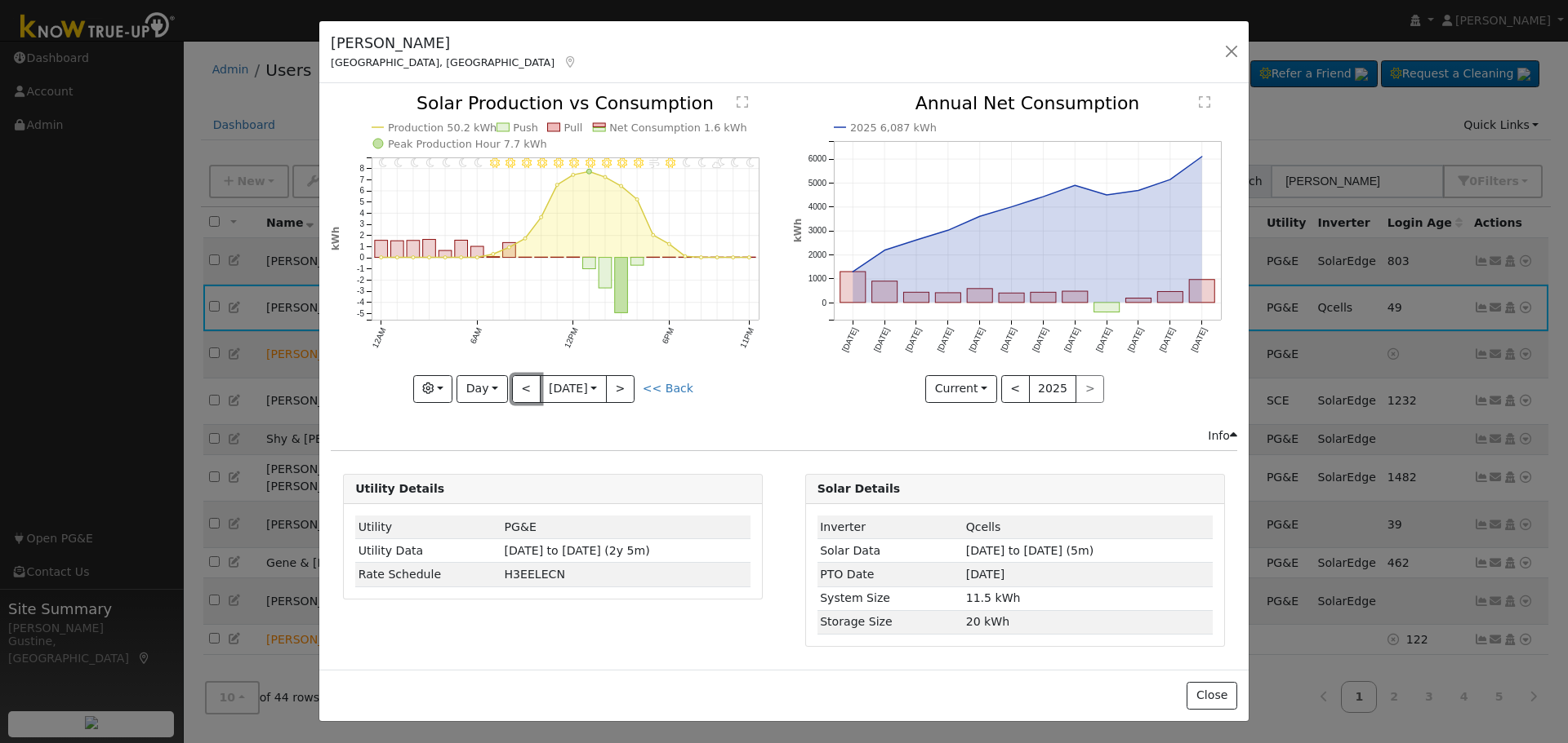
click at [525, 392] on button "<" at bounding box center [526, 389] width 29 height 28
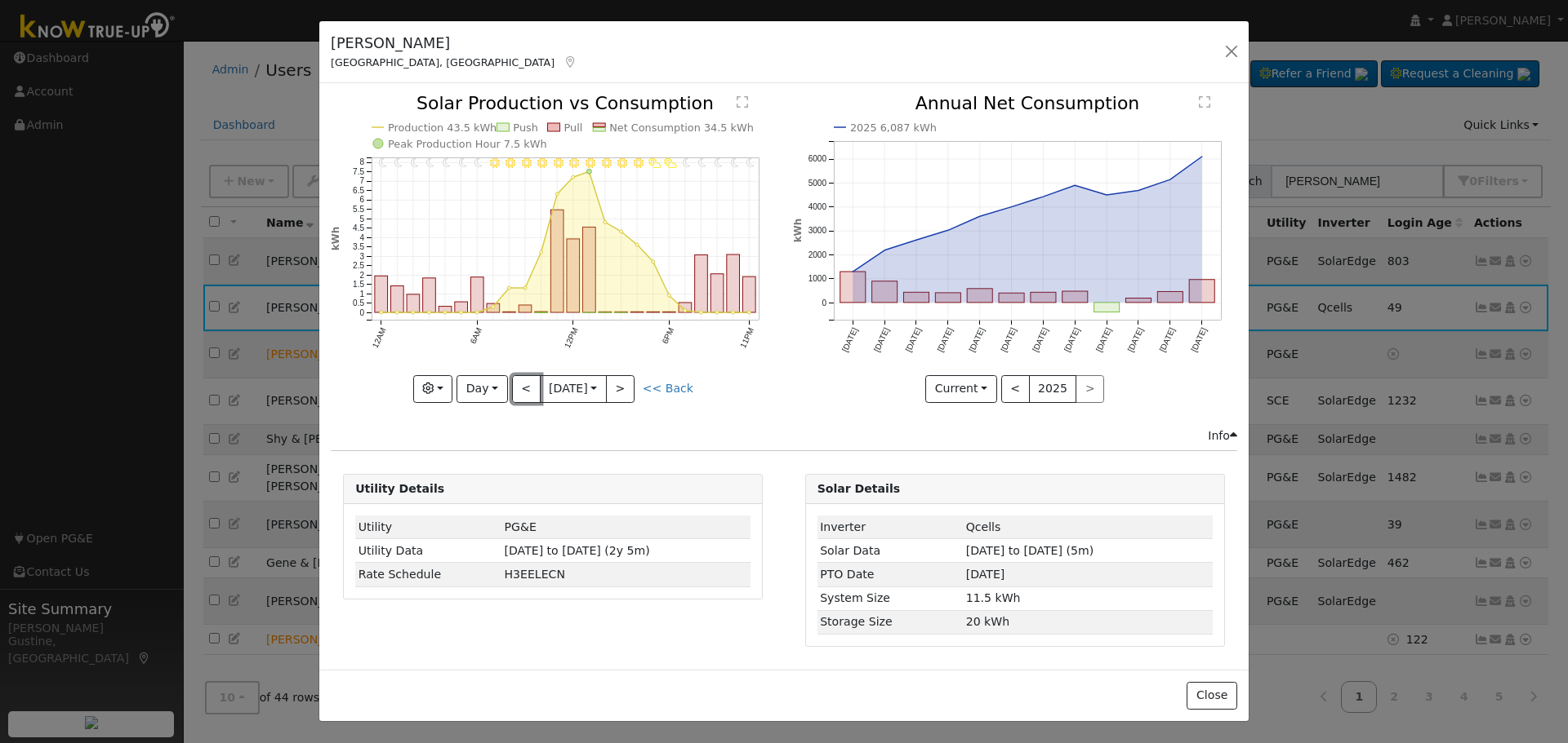
click at [525, 392] on button "<" at bounding box center [526, 389] width 29 height 28
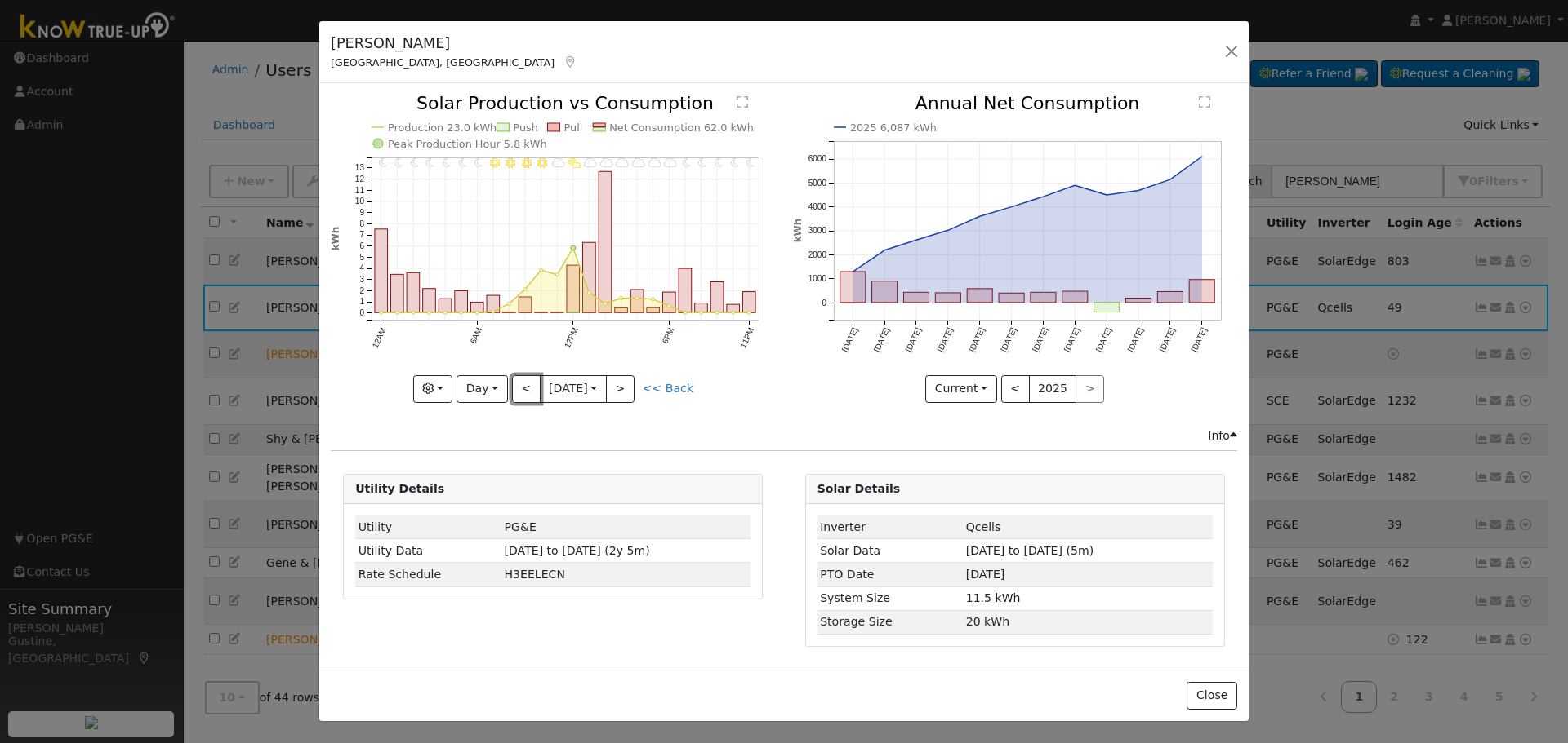
click at [525, 392] on button "<" at bounding box center [526, 389] width 29 height 28
type input "[DATE]"
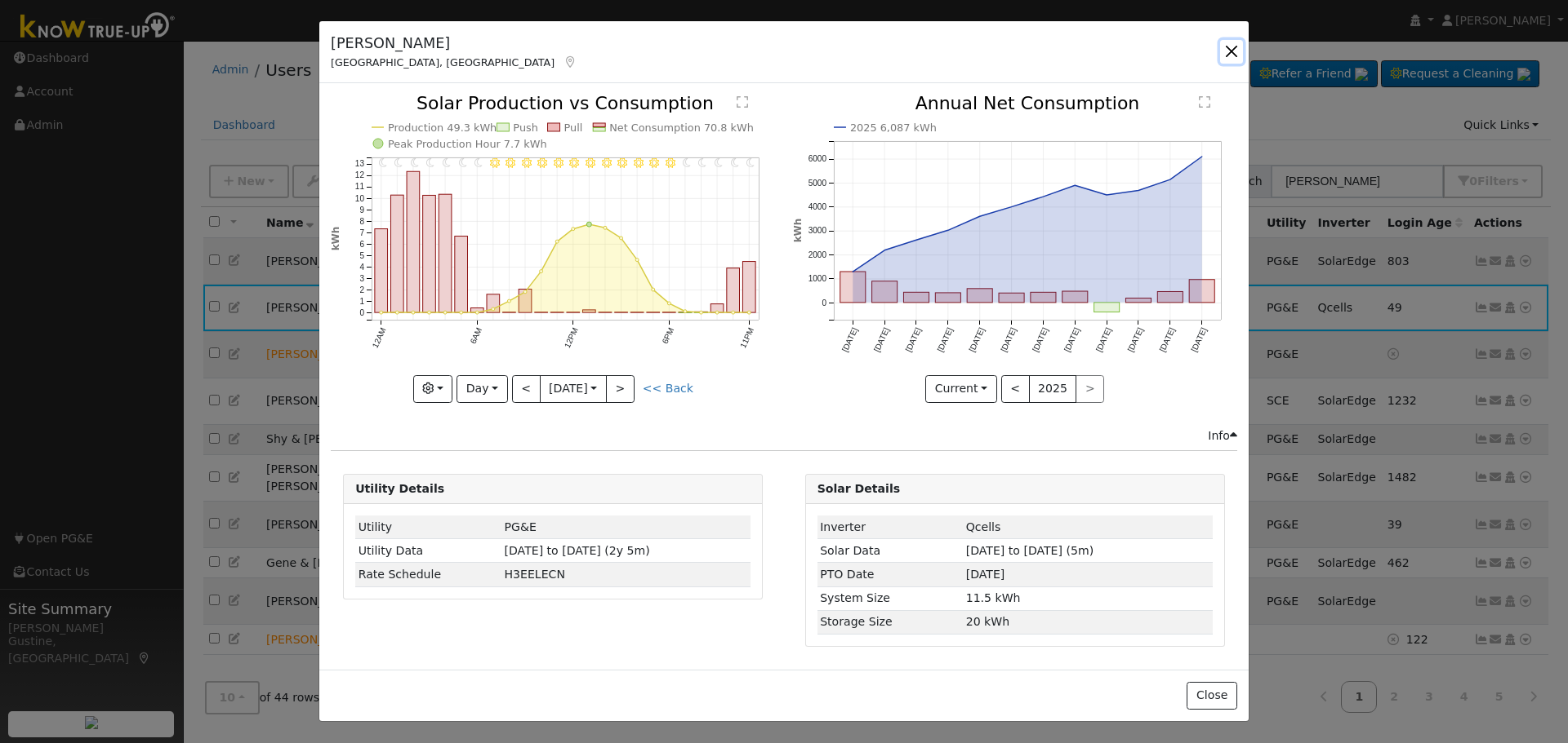
click at [1229, 53] on button "button" at bounding box center [1231, 50] width 23 height 23
